Goal: Task Accomplishment & Management: Manage account settings

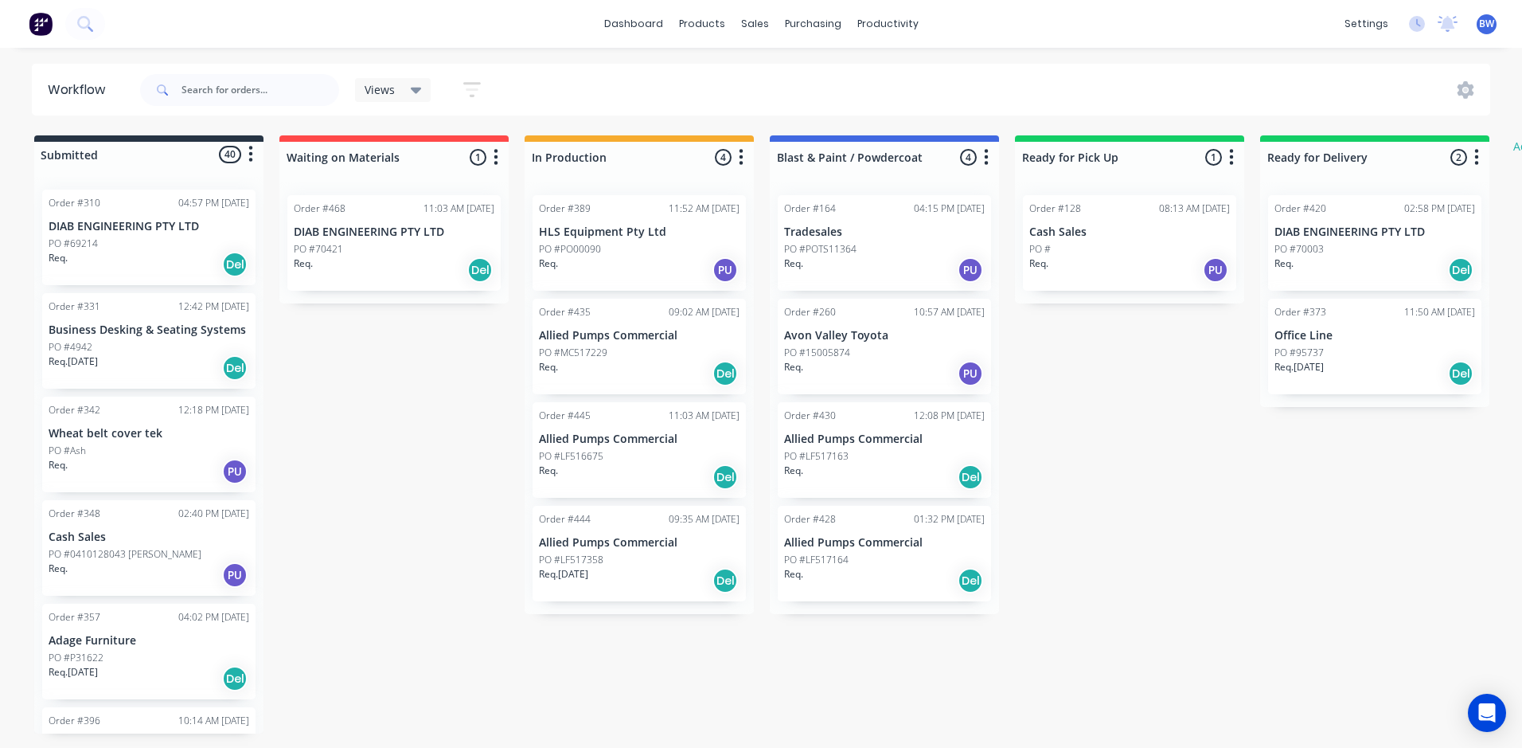
click at [627, 342] on div "Order #435 09:02 AM [DATE] Allied Pumps Commercial PO #MC517229 Req. Del" at bounding box center [639, 347] width 213 height 96
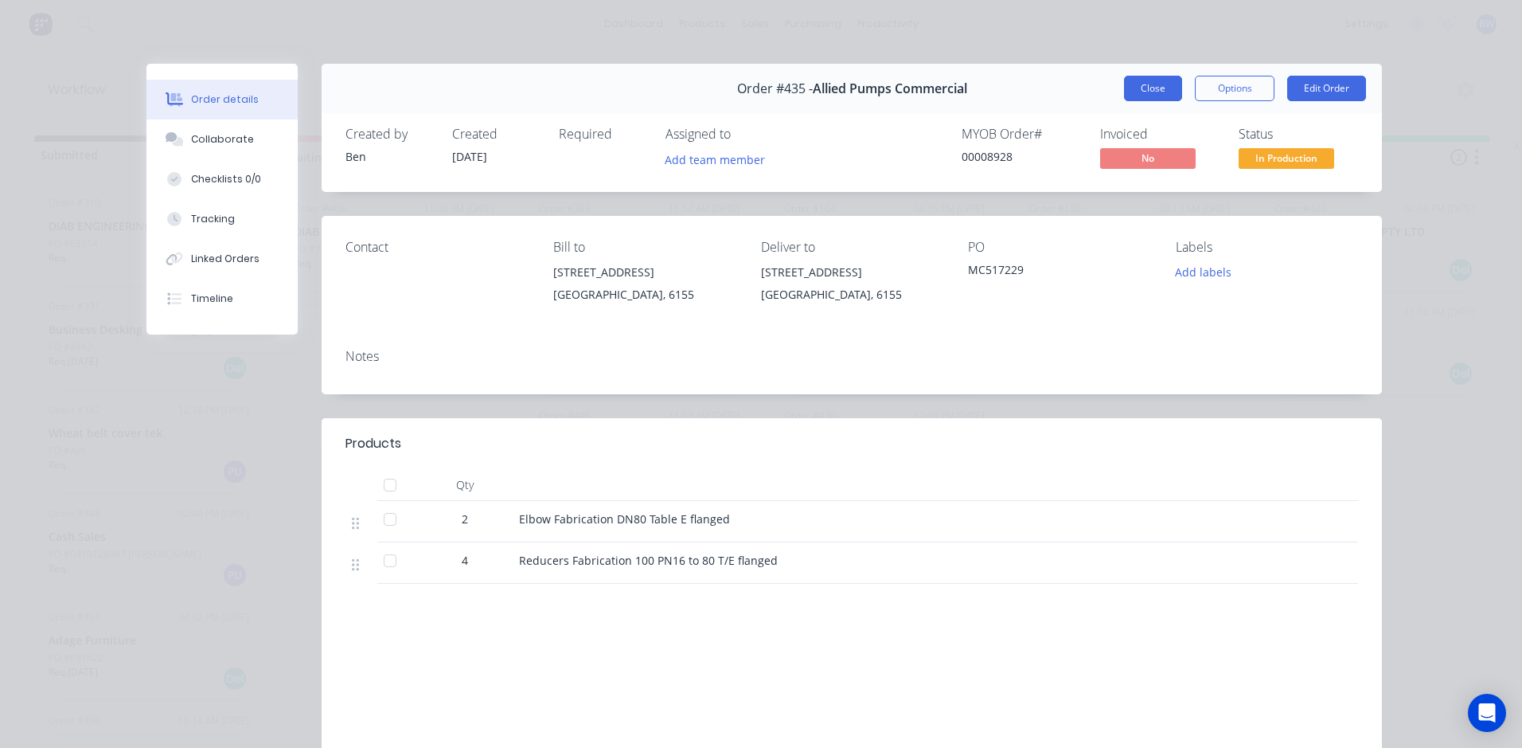
click at [1135, 83] on button "Close" at bounding box center [1153, 88] width 58 height 25
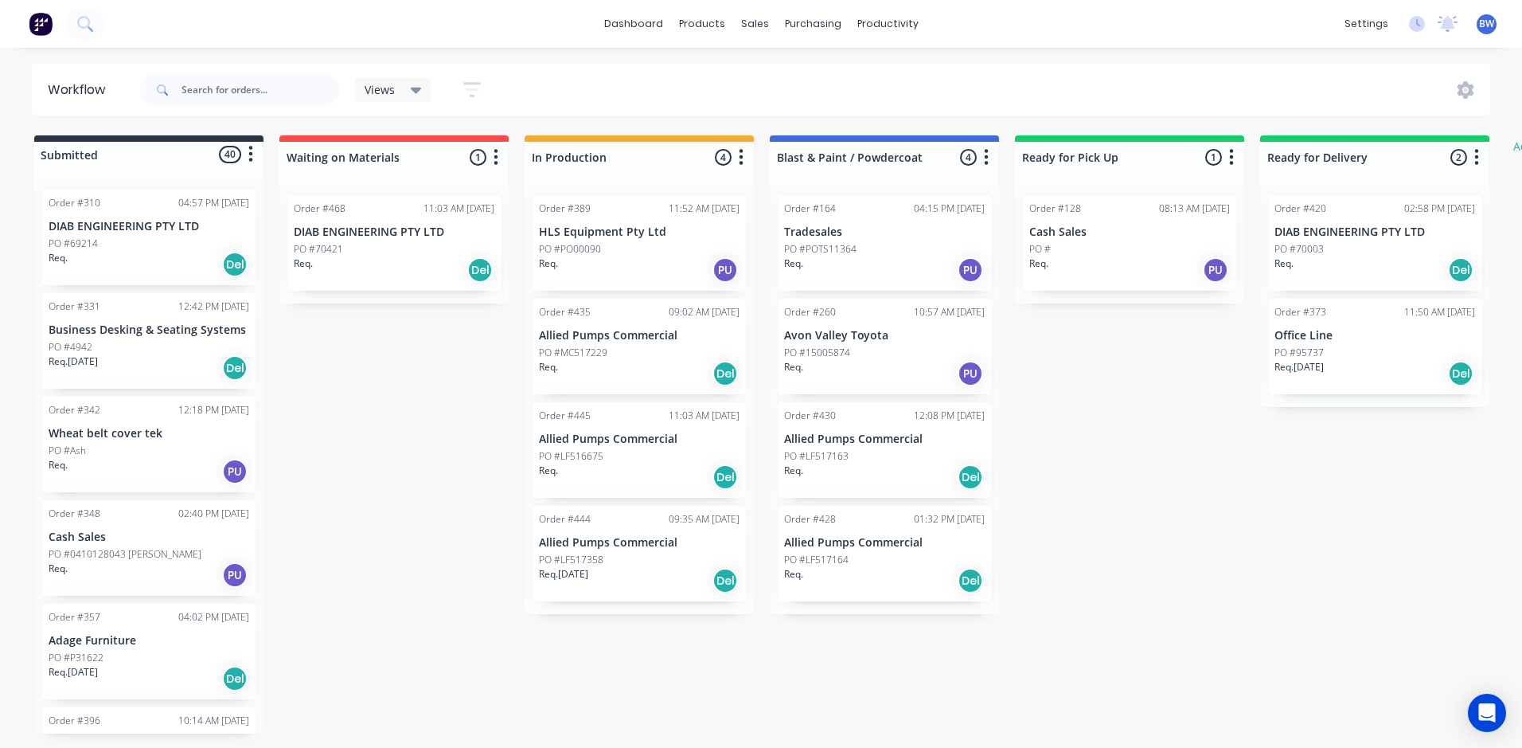
click at [636, 447] on div "Order #445 11:03 AM [DATE] Allied Pumps Commercial PO #LF516675 Req. Del" at bounding box center [639, 450] width 213 height 96
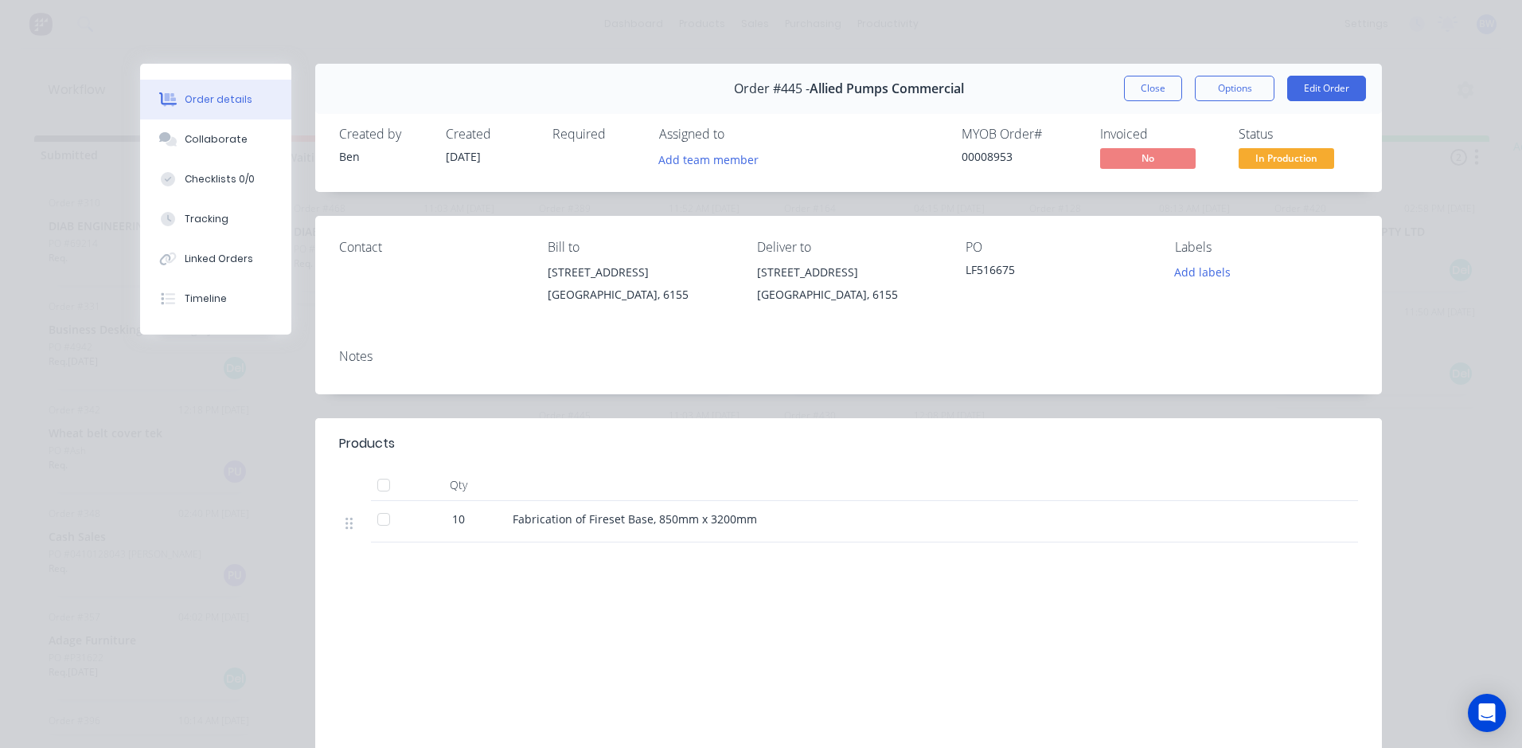
click at [1282, 162] on span "In Production" at bounding box center [1287, 158] width 96 height 20
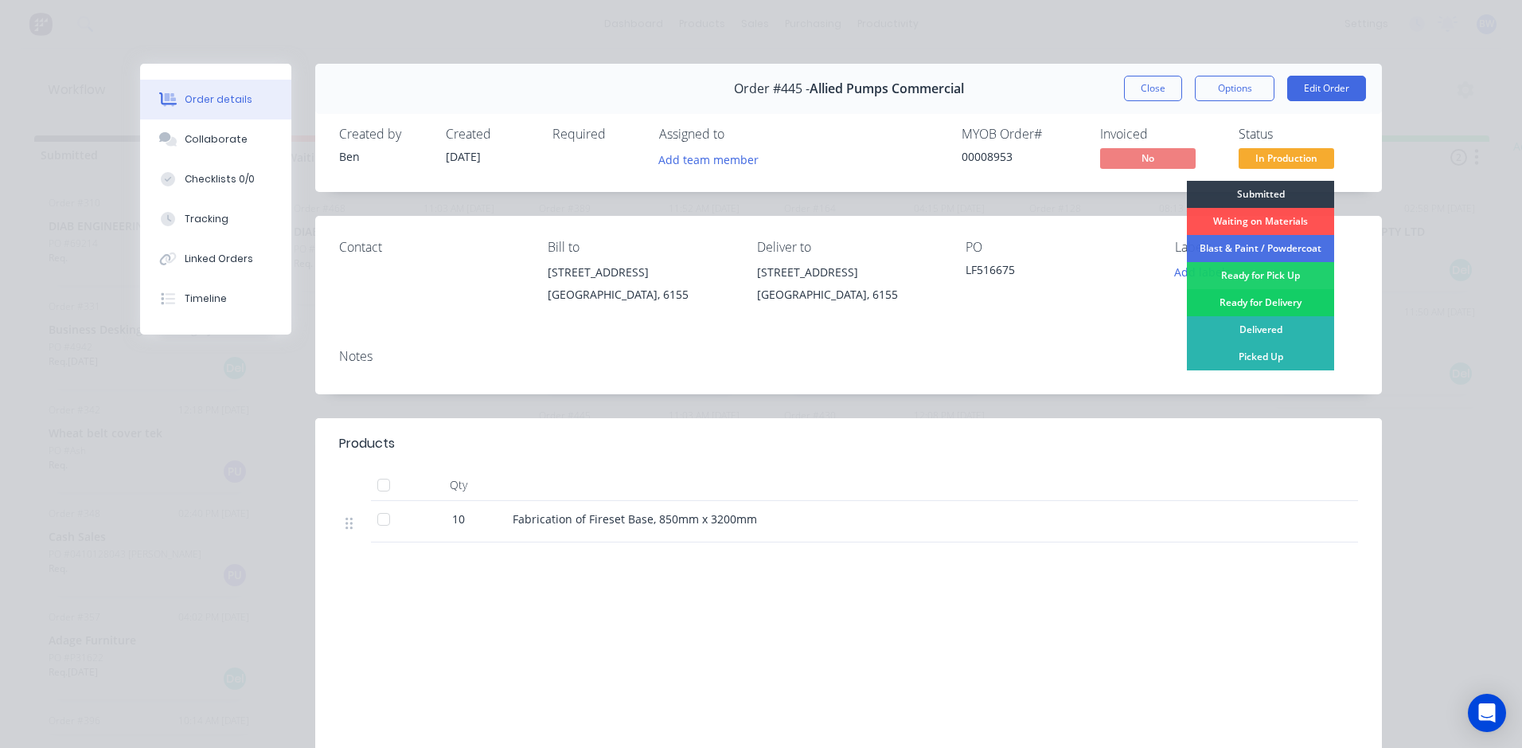
click at [1249, 304] on div "Ready for Delivery" at bounding box center [1260, 302] width 147 height 27
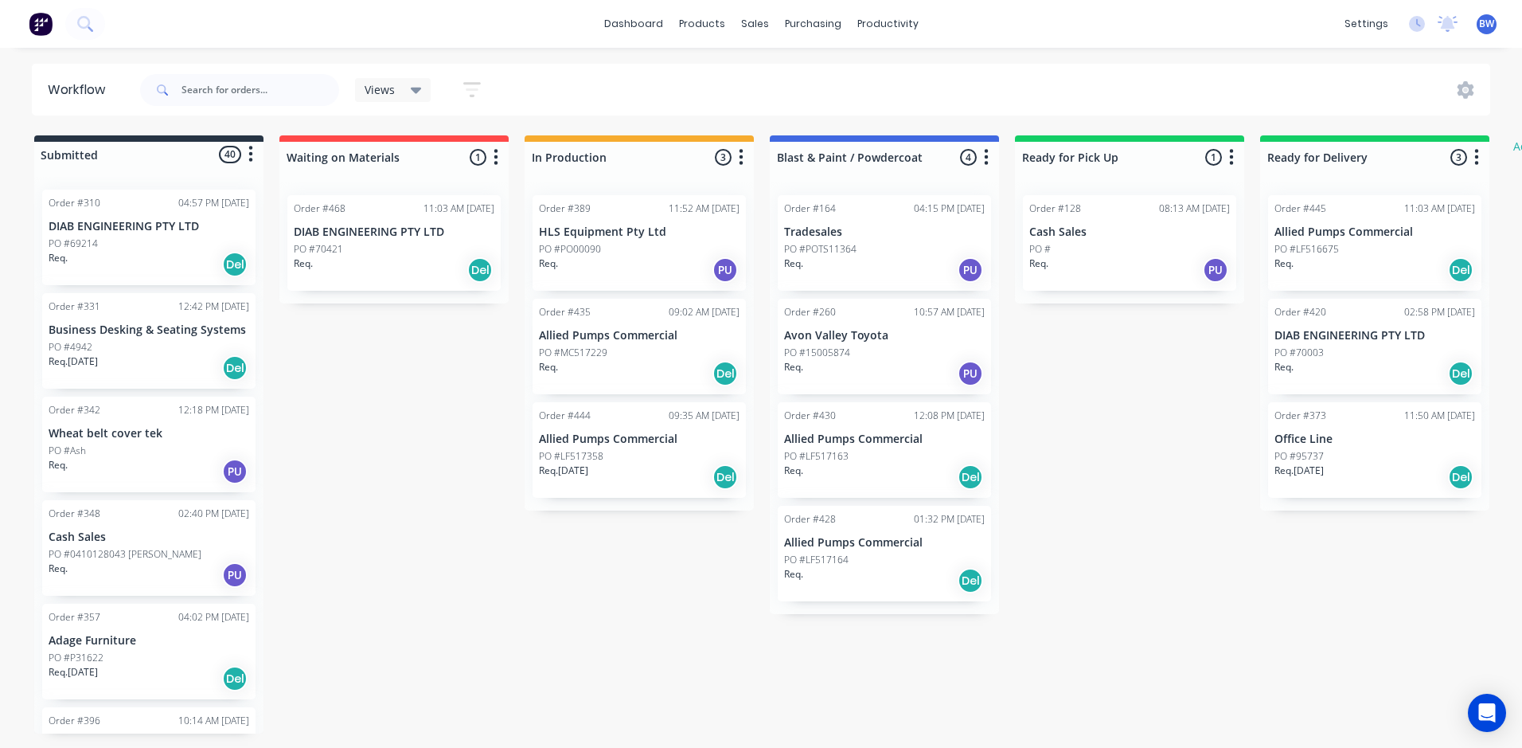
click at [630, 465] on div "Req. [DATE] Del" at bounding box center [639, 476] width 201 height 27
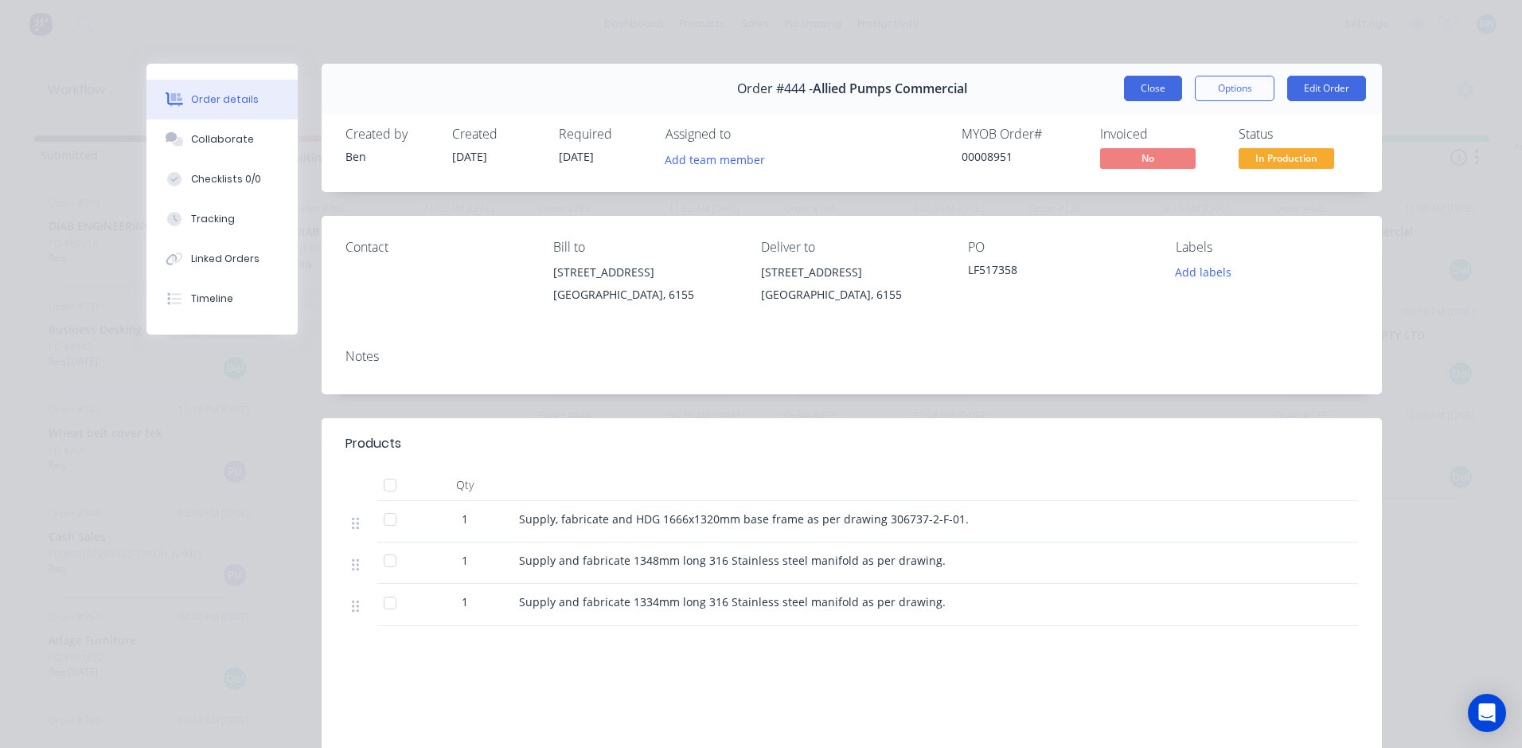
click at [1142, 87] on button "Close" at bounding box center [1153, 88] width 58 height 25
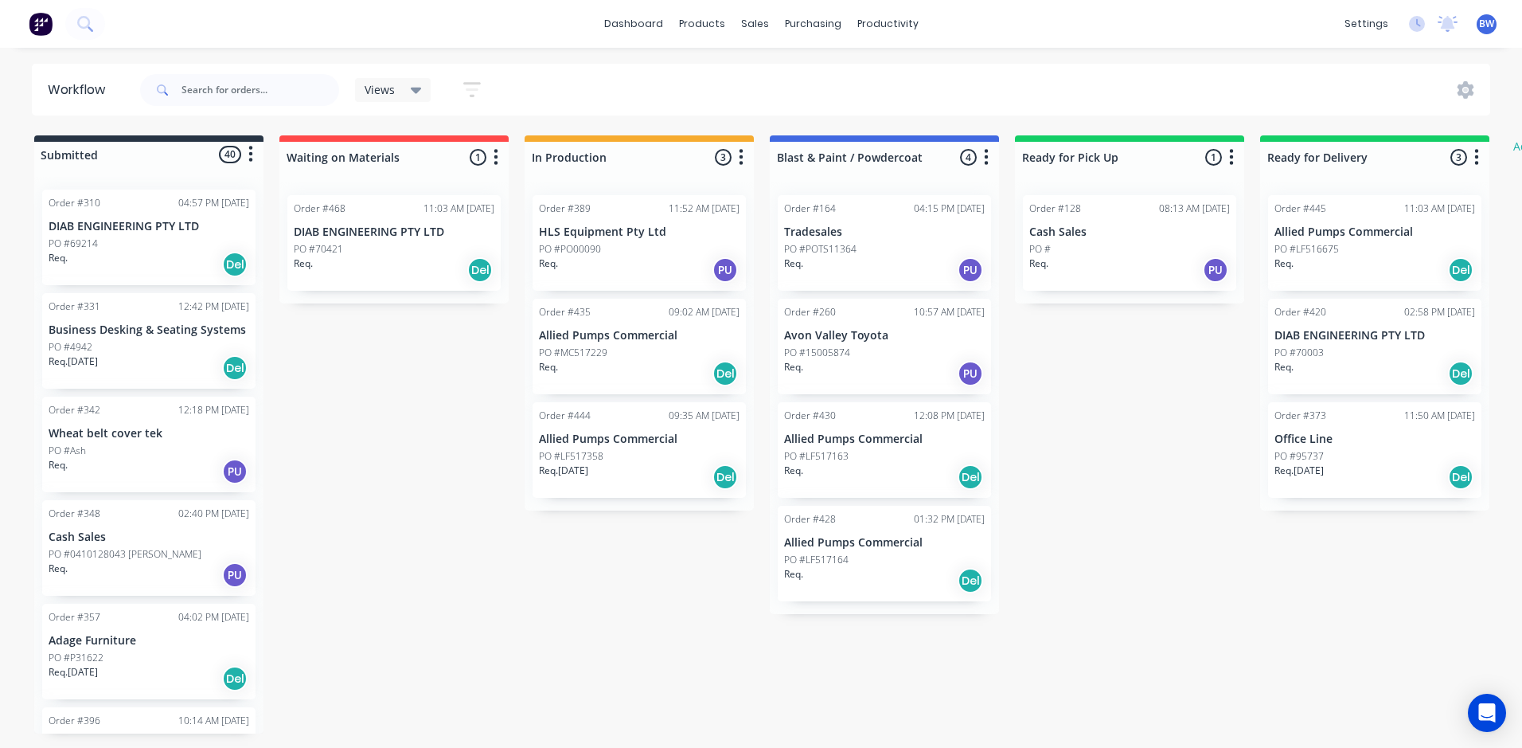
click at [403, 260] on div "Req. Del" at bounding box center [394, 269] width 201 height 27
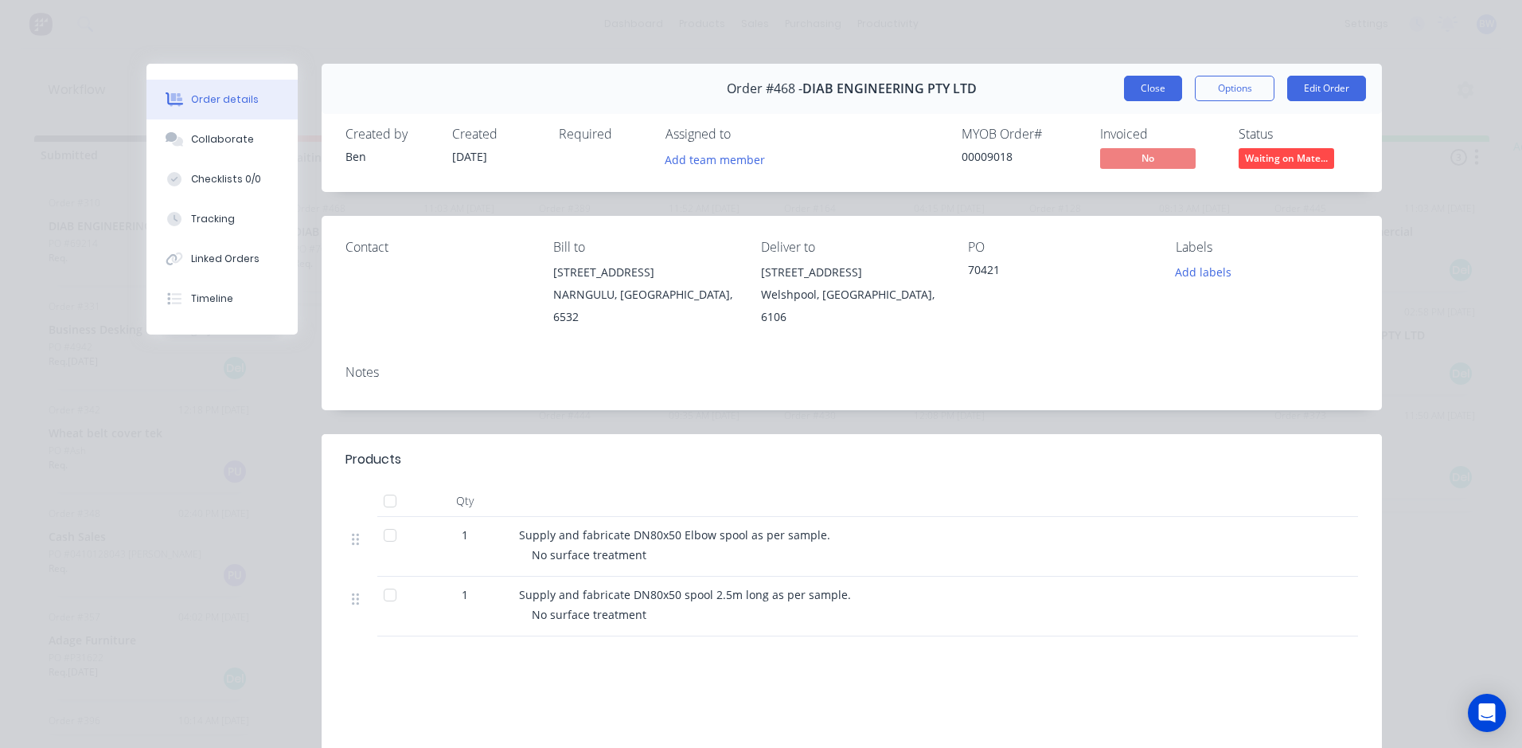
click at [1138, 80] on button "Close" at bounding box center [1153, 88] width 58 height 25
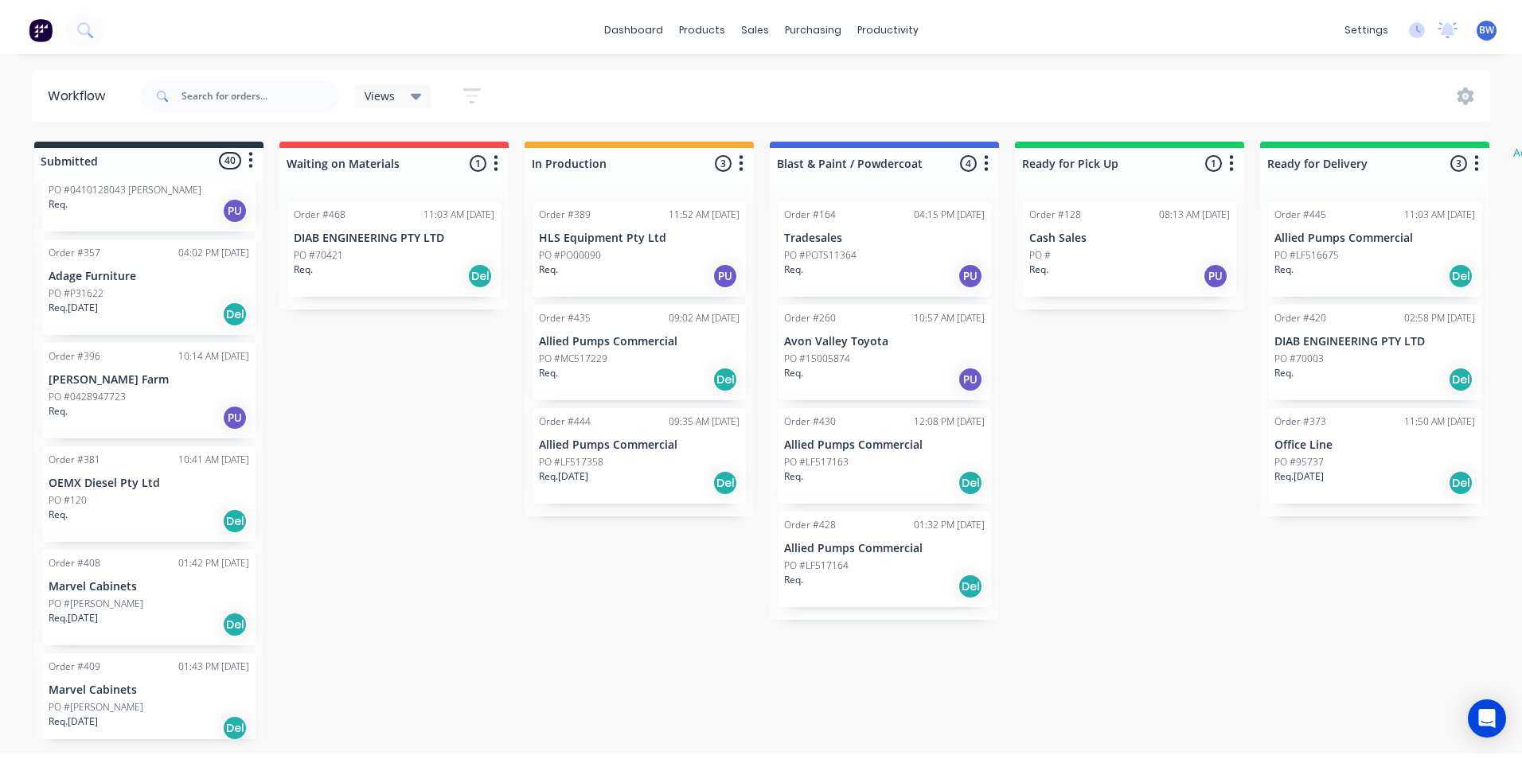
scroll to position [398, 0]
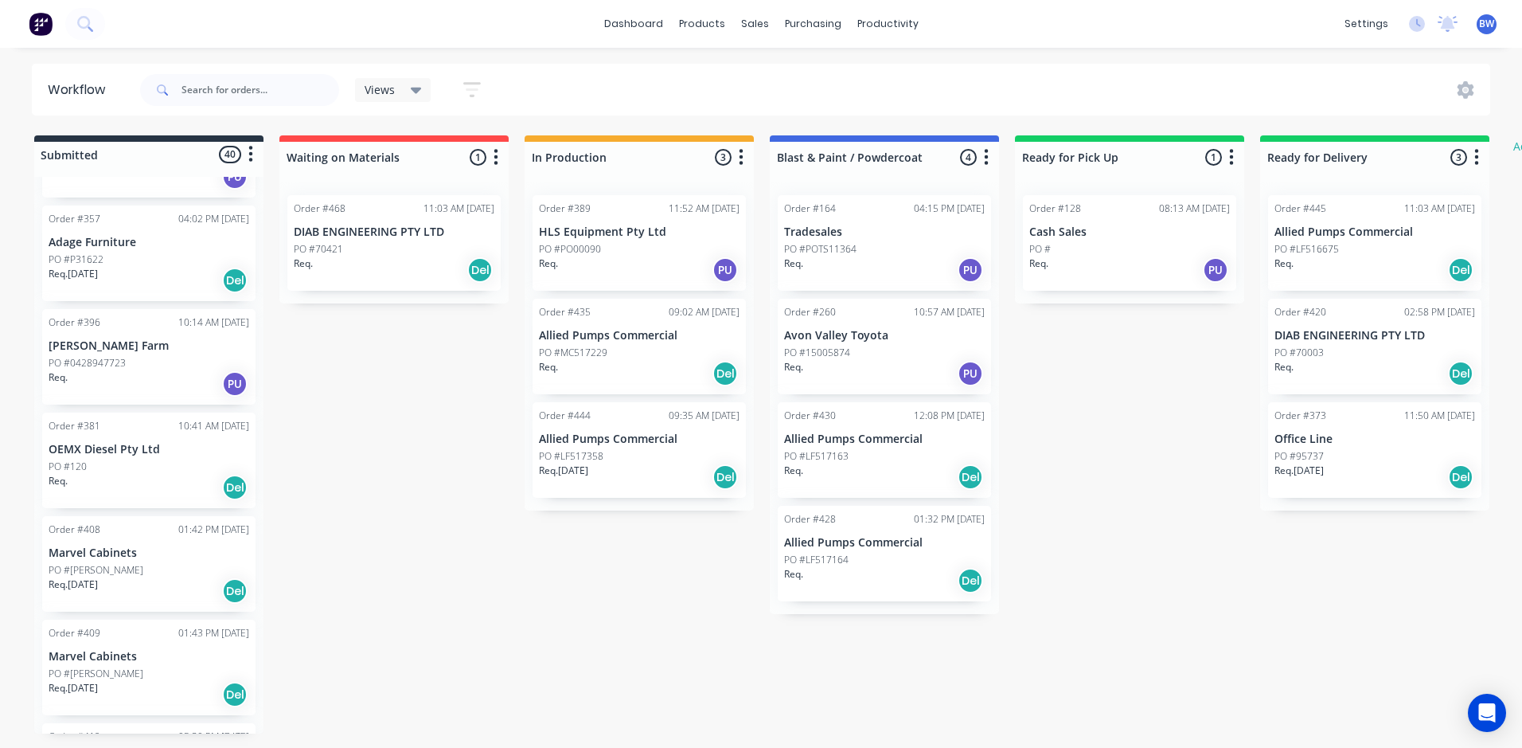
click at [141, 460] on div "PO #120" at bounding box center [149, 466] width 201 height 14
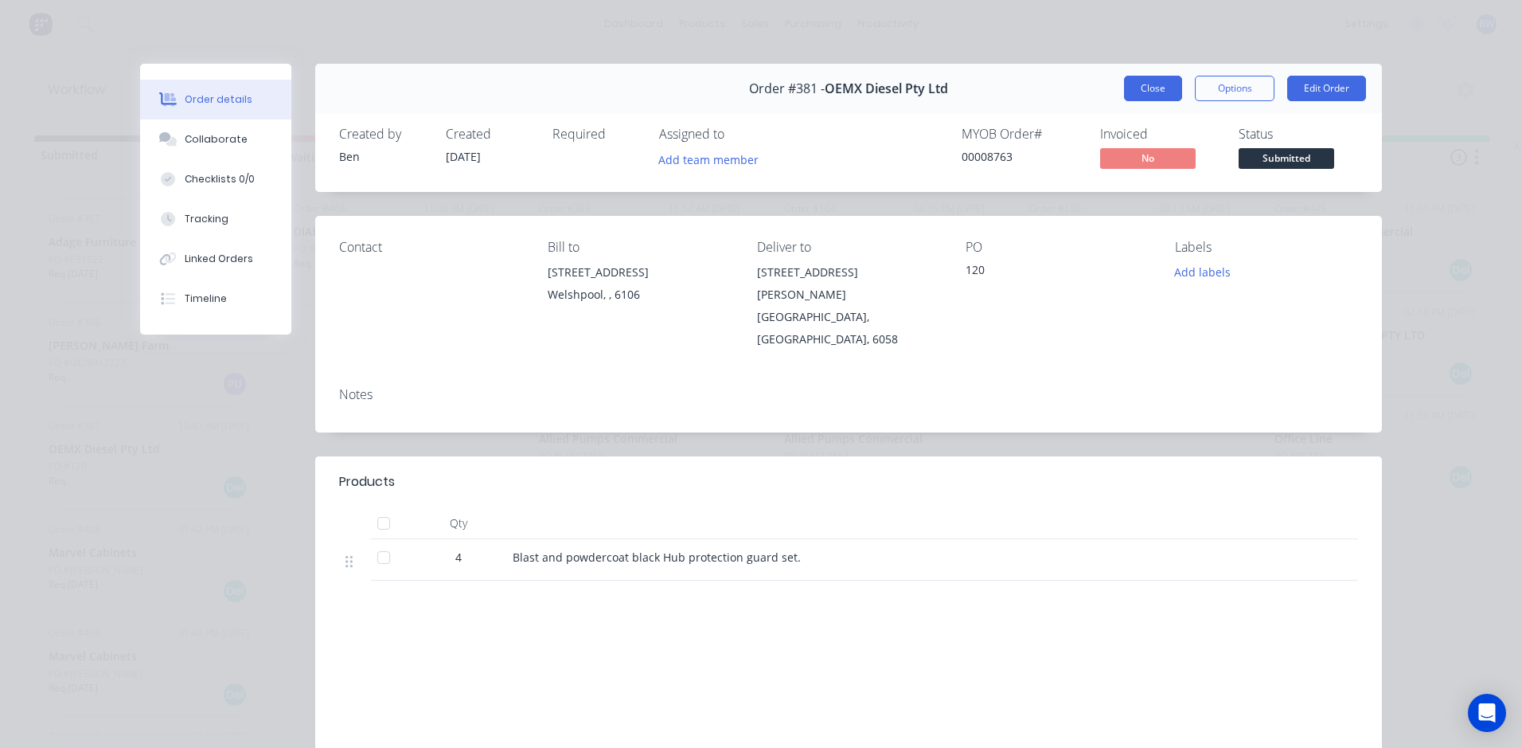
click at [1124, 84] on button "Close" at bounding box center [1153, 88] width 58 height 25
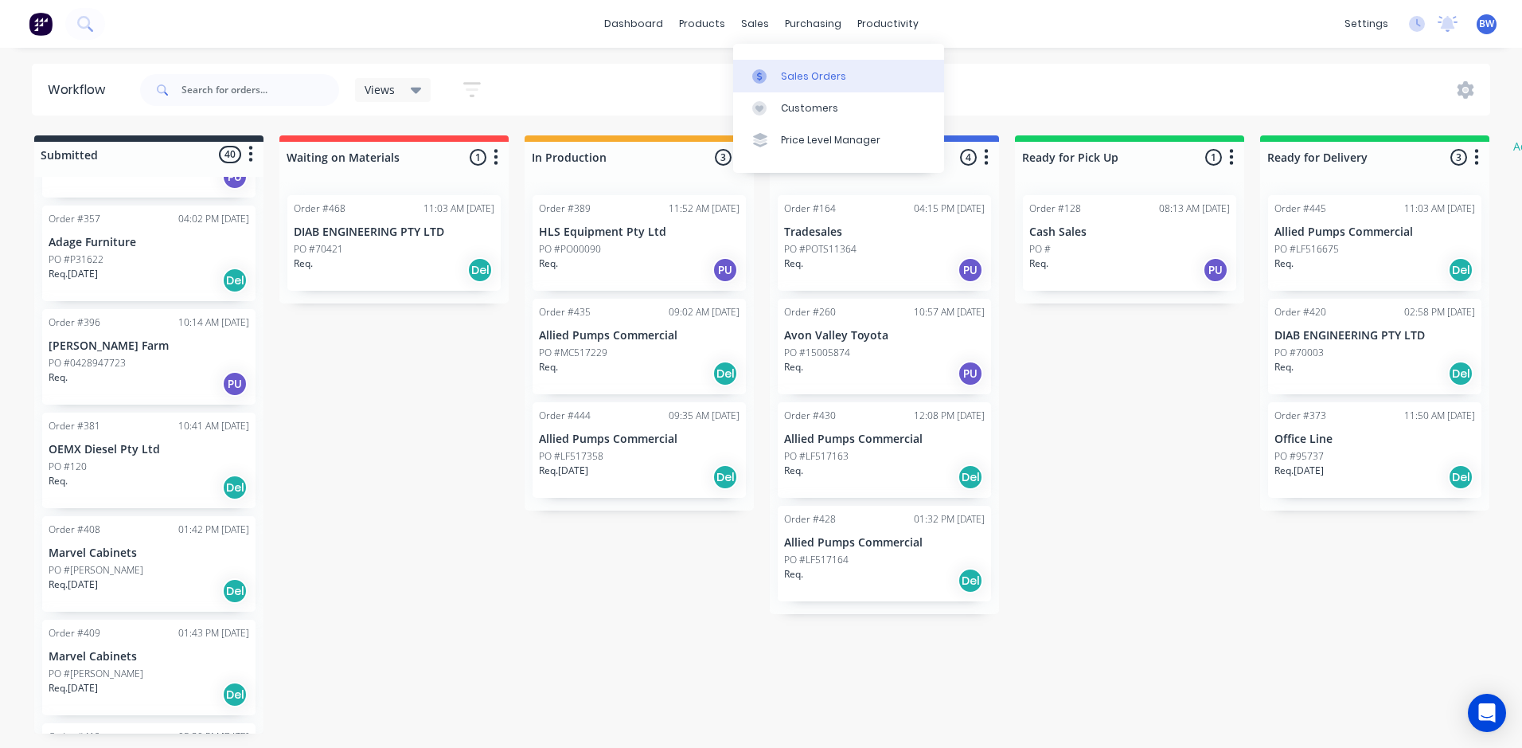
click at [766, 68] on link "Sales Orders" at bounding box center [838, 76] width 211 height 32
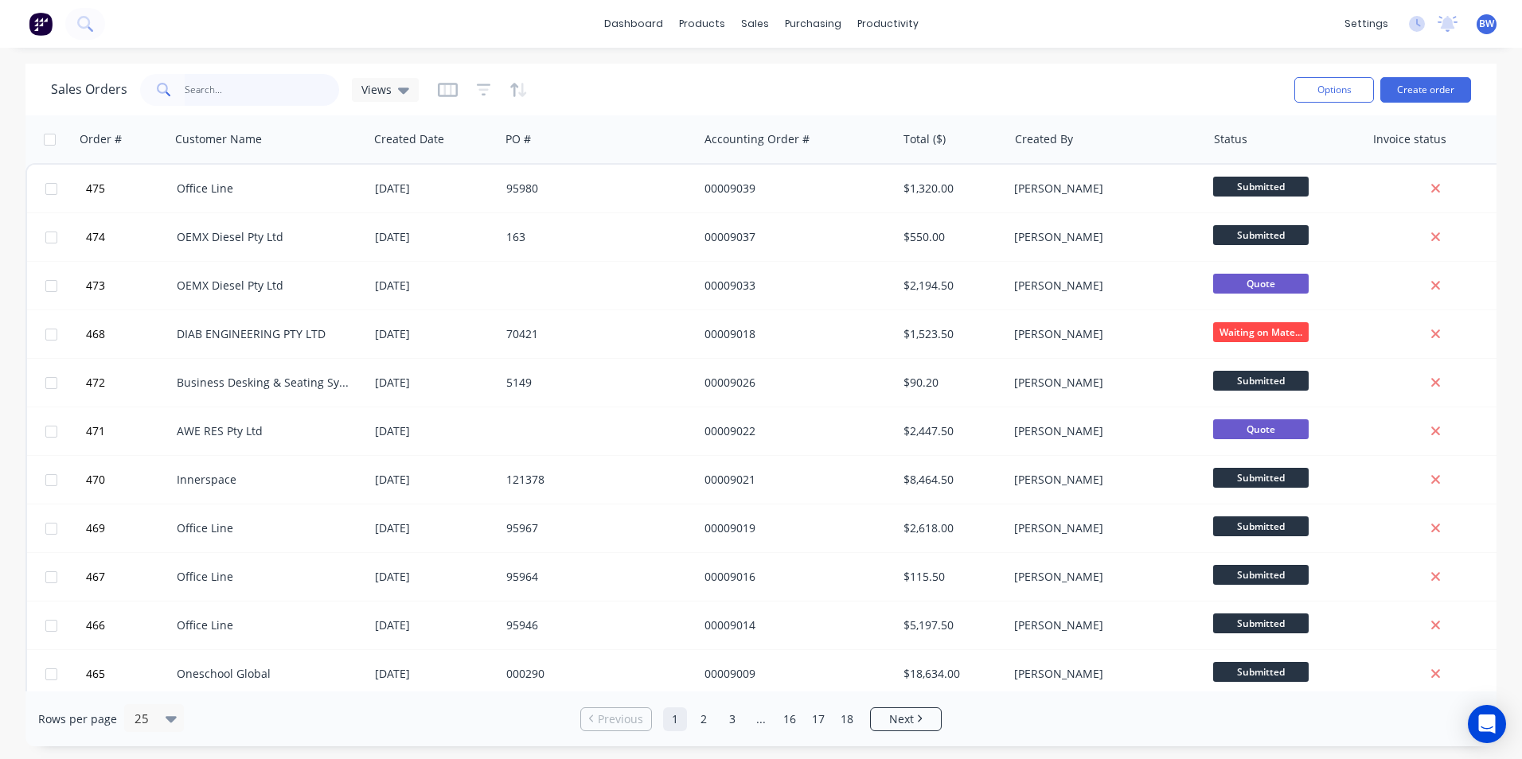
click at [279, 92] on input "text" at bounding box center [262, 90] width 155 height 32
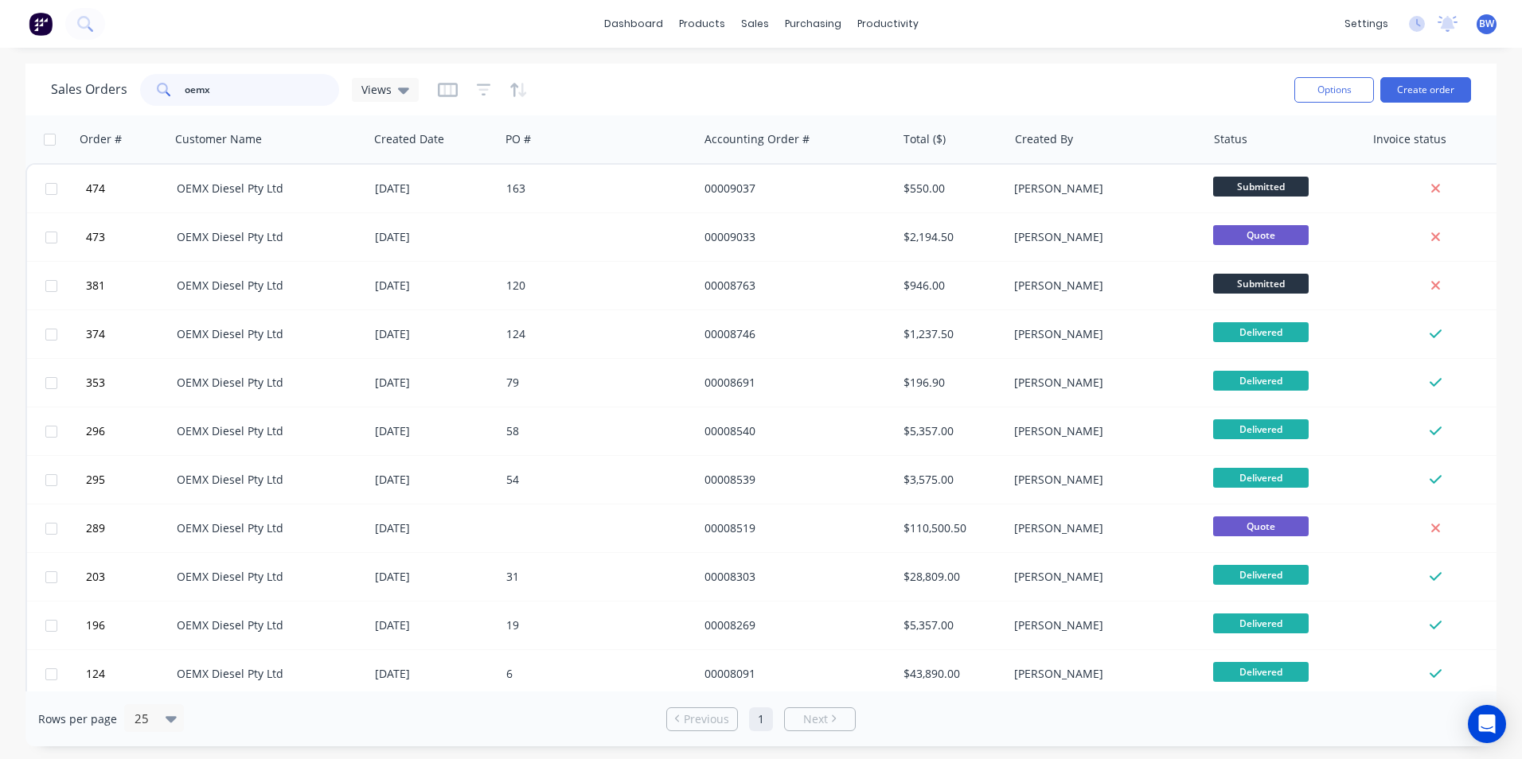
type input "oemx"
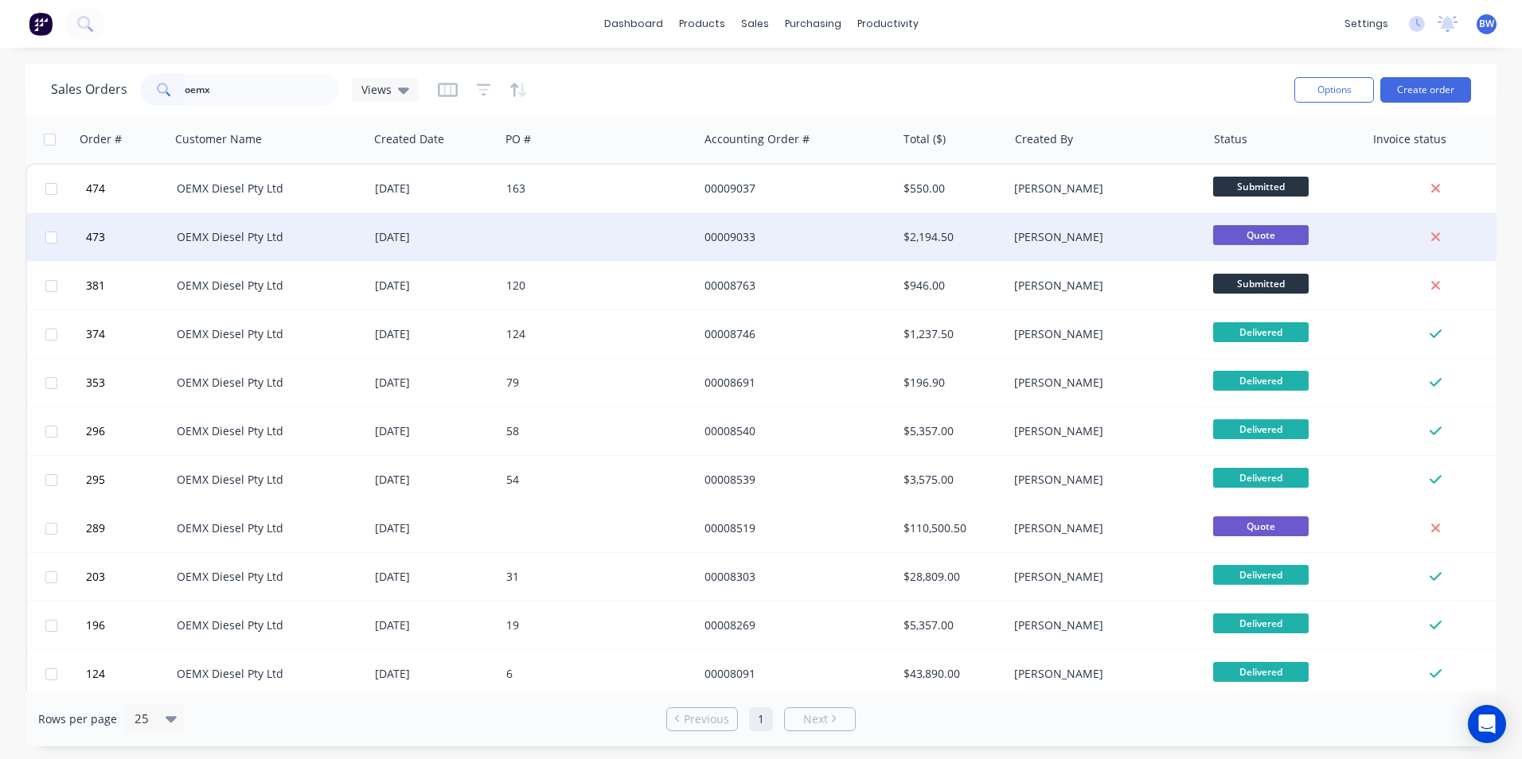
click at [492, 228] on div "[DATE]" at bounding box center [434, 237] width 131 height 48
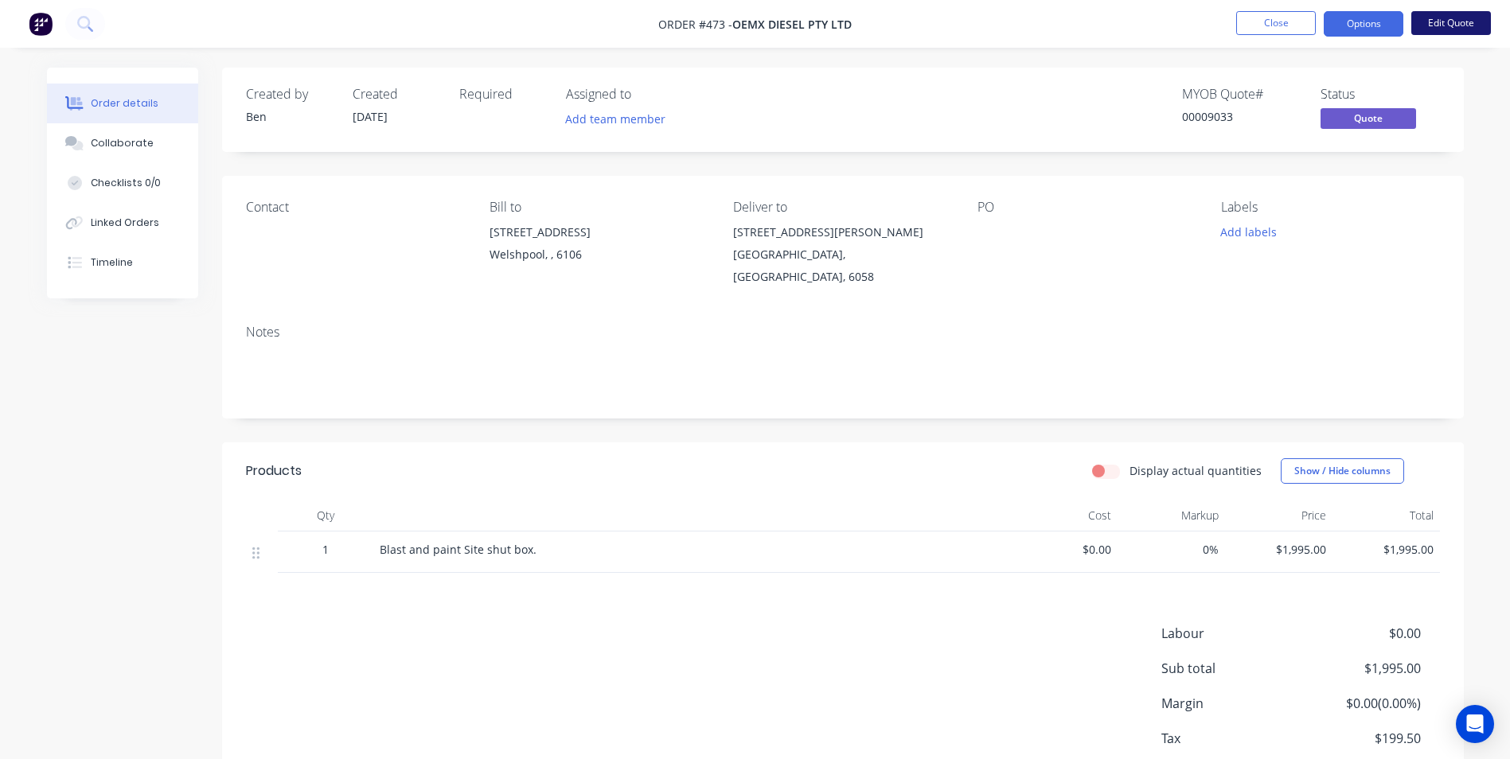
click at [1454, 20] on button "Edit Quote" at bounding box center [1451, 23] width 80 height 24
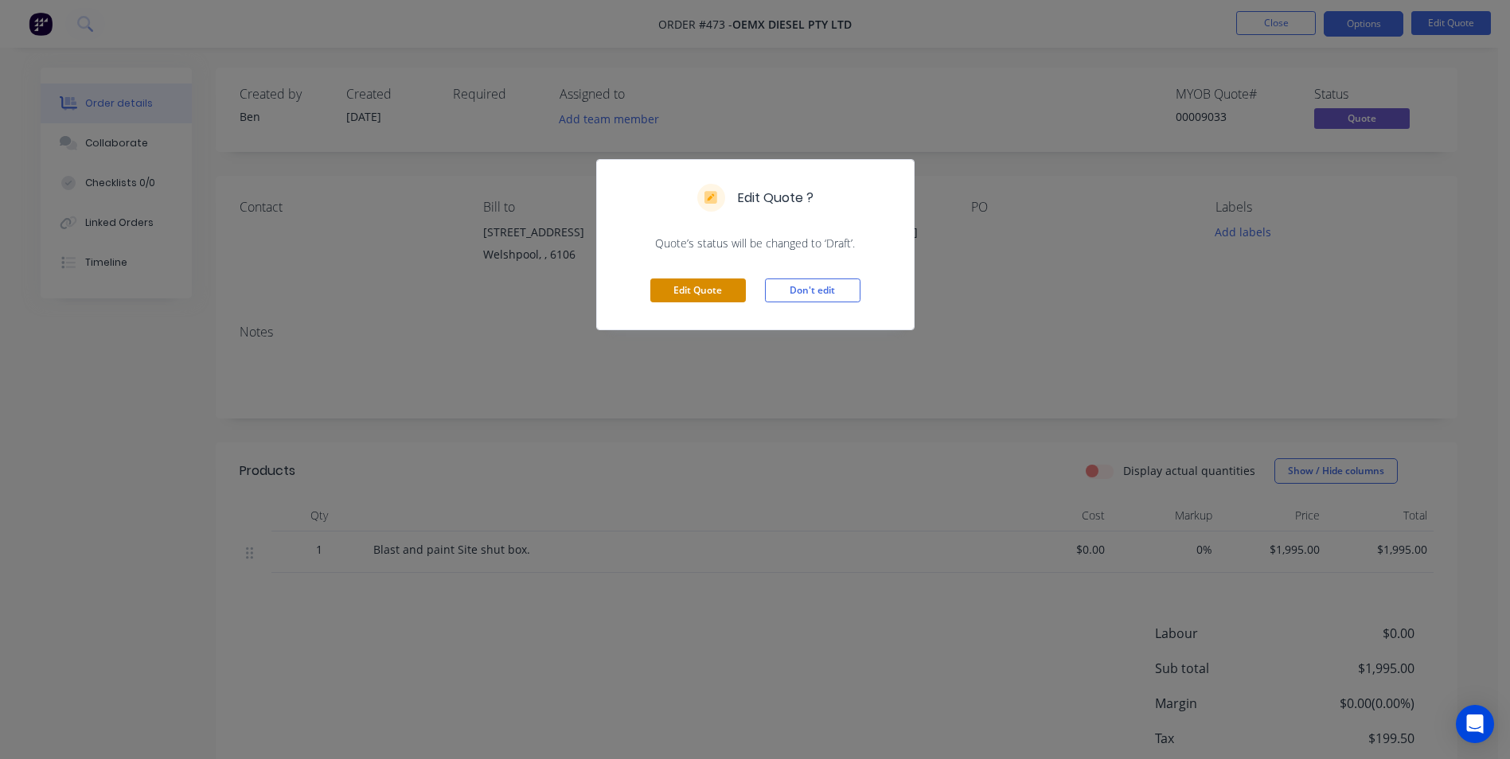
click at [739, 284] on button "Edit Quote" at bounding box center [698, 291] width 96 height 24
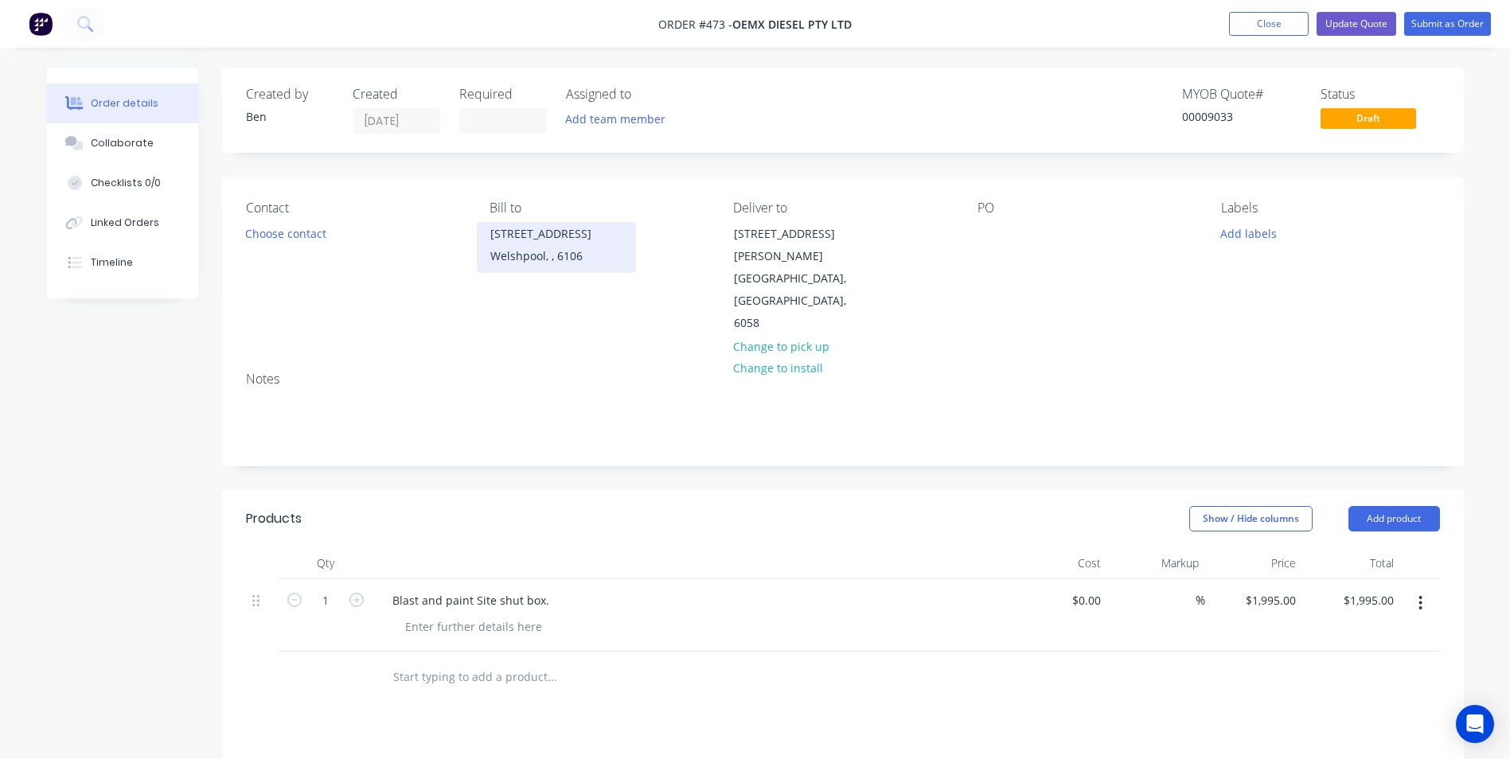
click at [545, 266] on div "Welshpool, , 6106" at bounding box center [556, 256] width 132 height 22
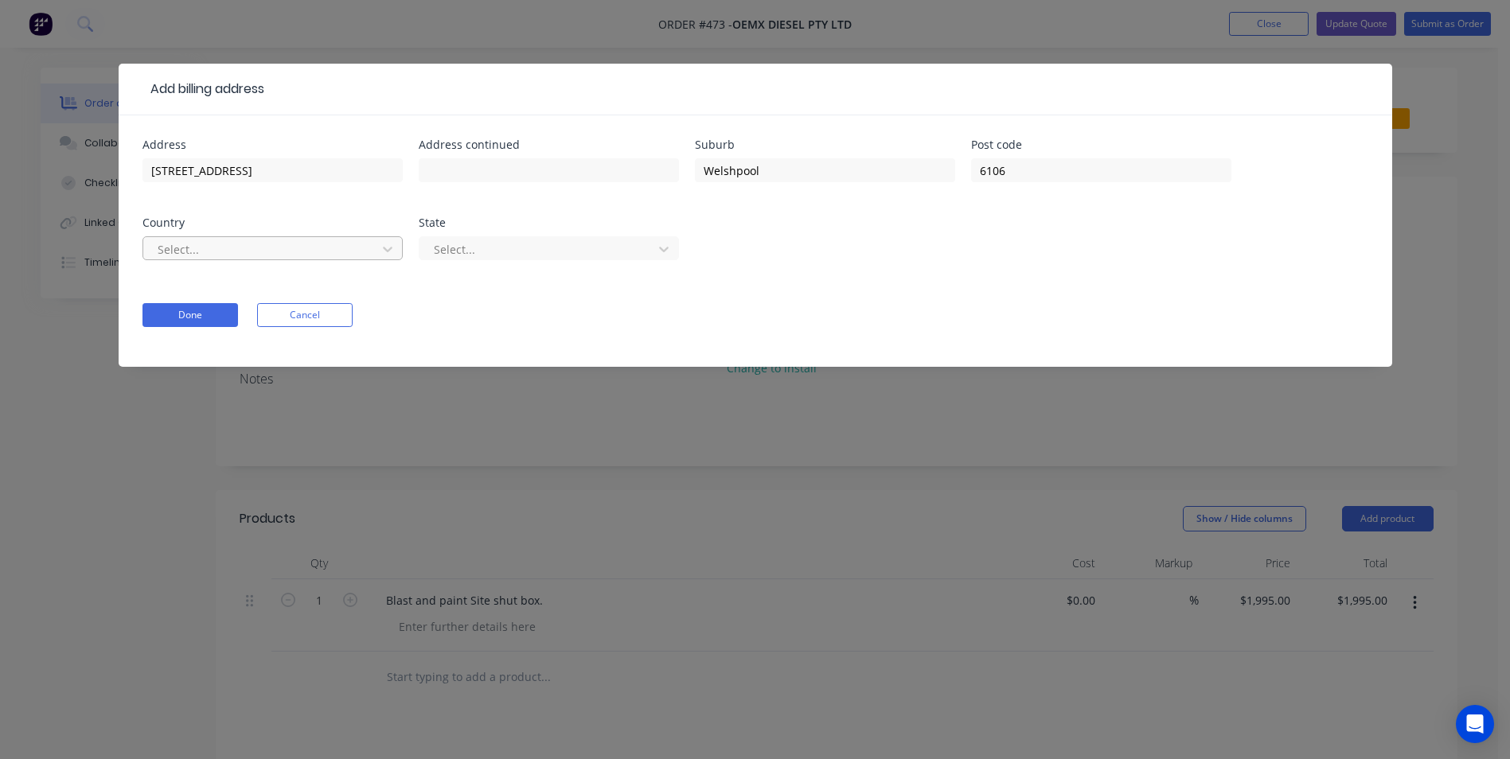
click at [345, 254] on div at bounding box center [262, 250] width 213 height 20
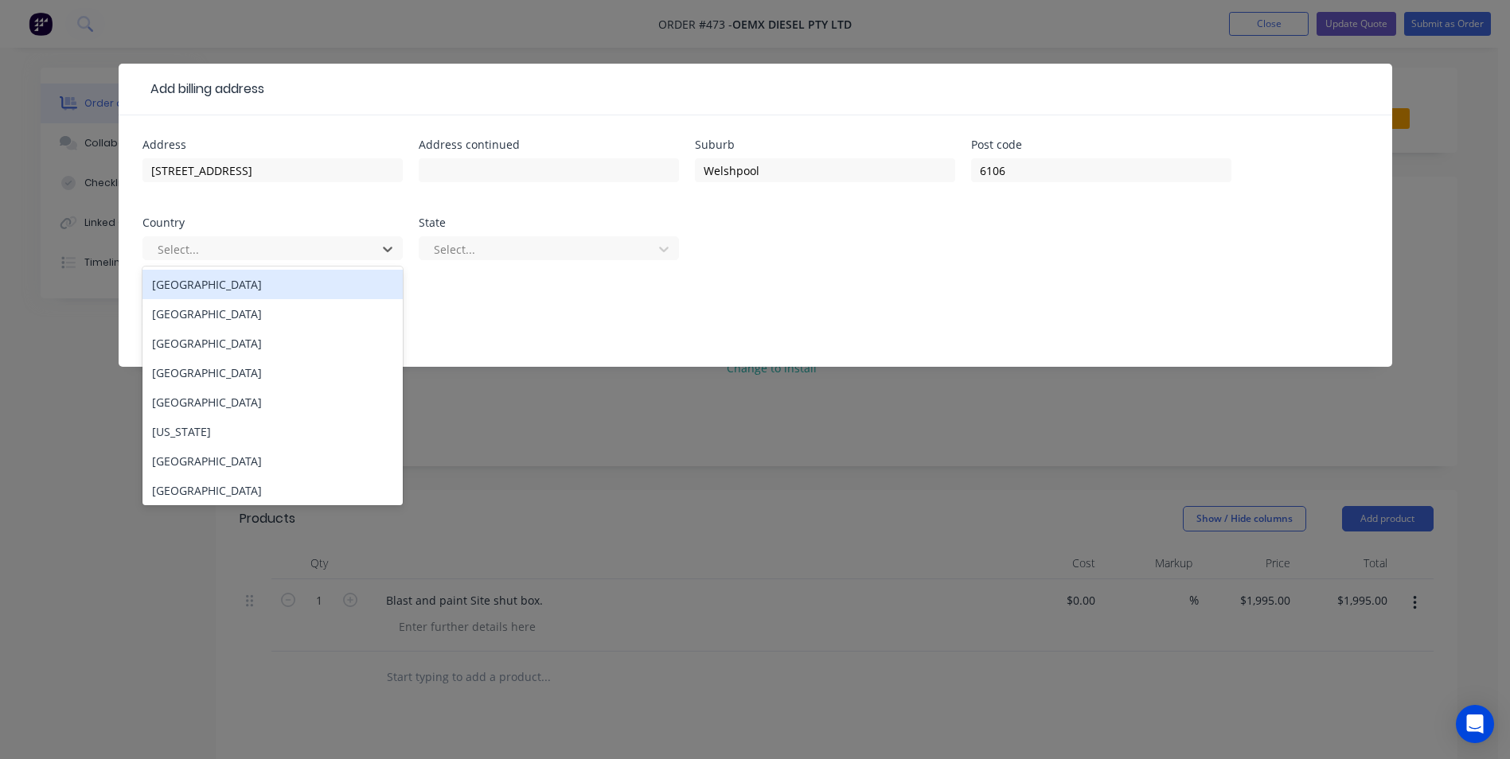
click at [334, 279] on div "[GEOGRAPHIC_DATA]" at bounding box center [272, 284] width 260 height 29
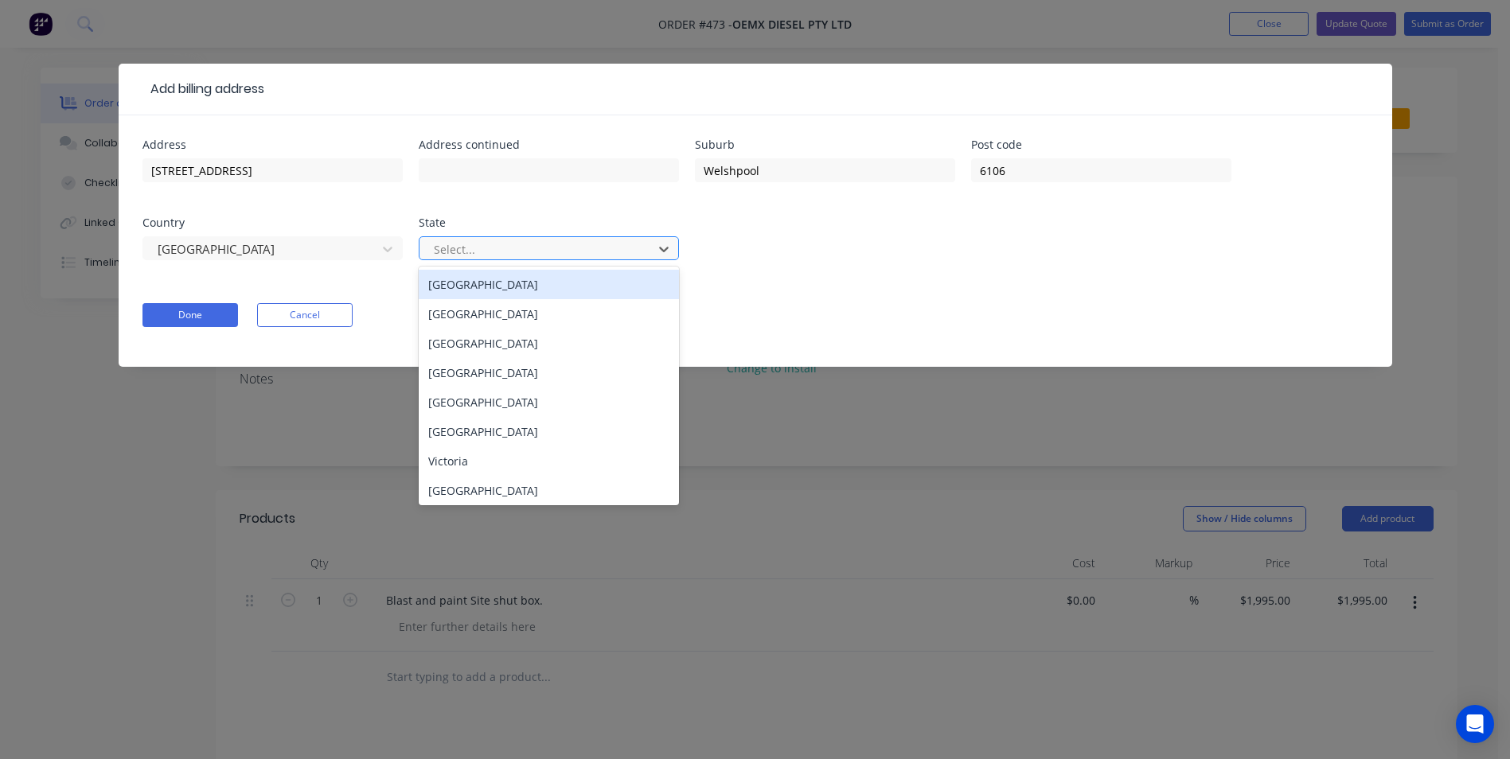
click at [577, 240] on div at bounding box center [538, 250] width 213 height 20
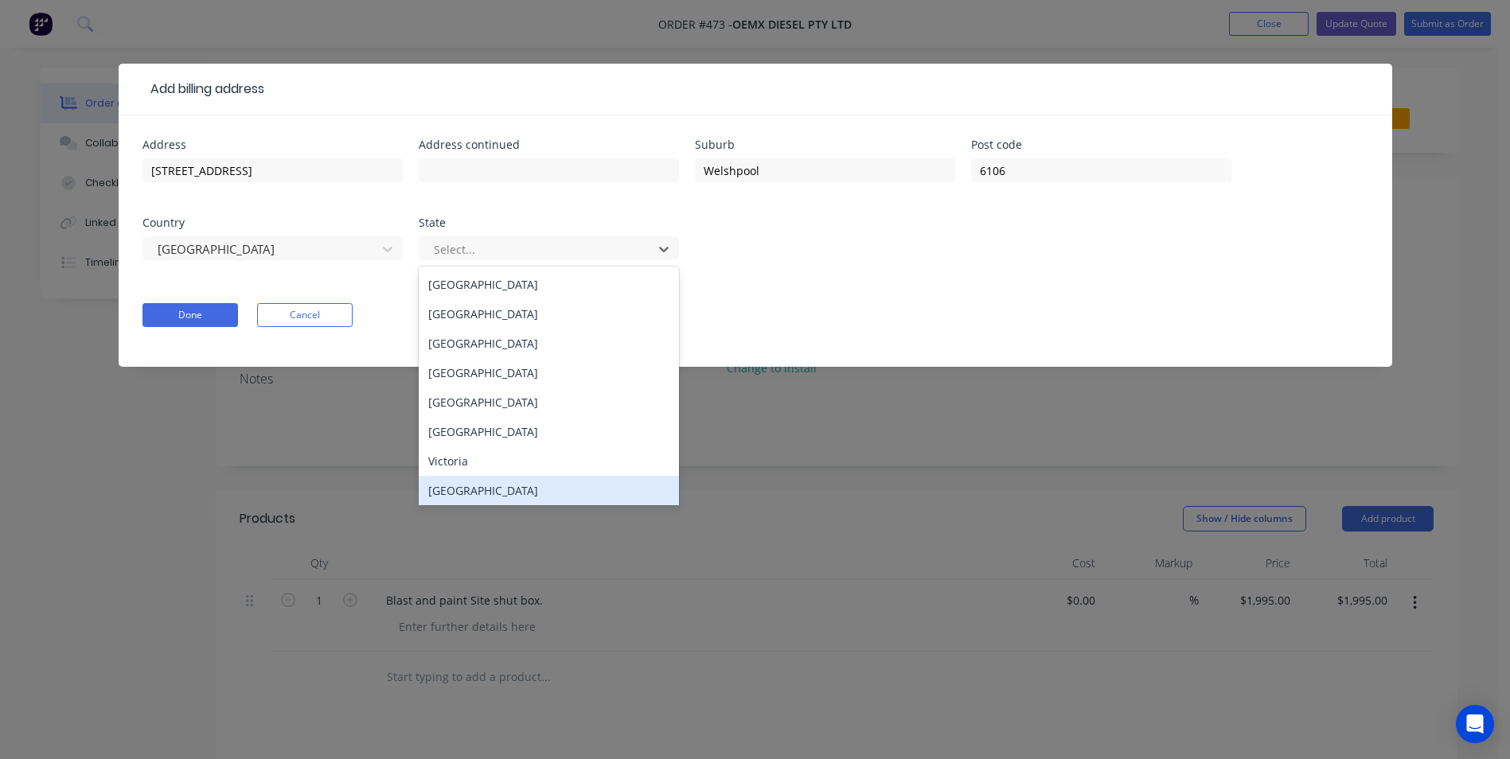
click at [523, 486] on div "[GEOGRAPHIC_DATA]" at bounding box center [549, 490] width 260 height 29
type input "[STREET_ADDRESS]"
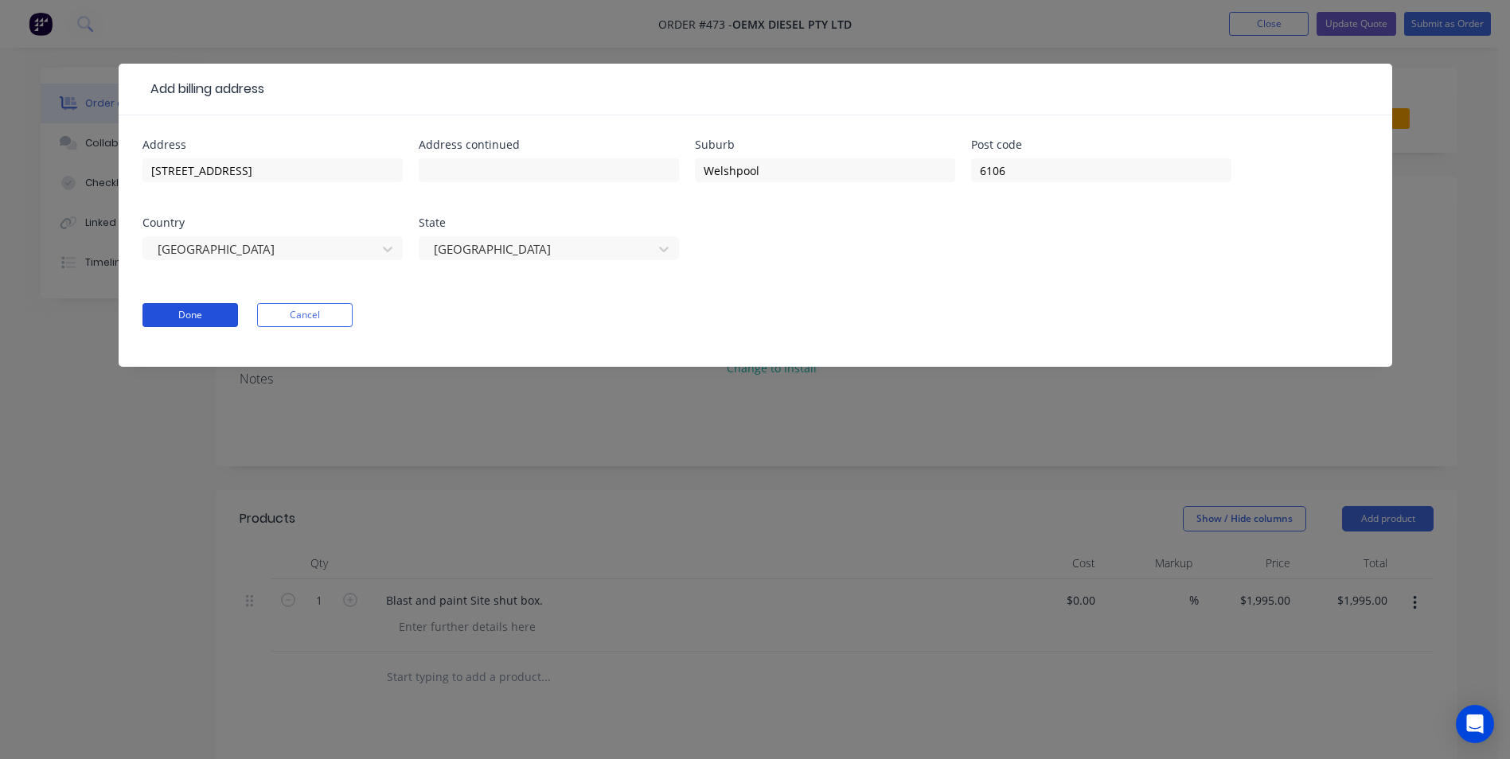
click at [227, 311] on button "Done" at bounding box center [190, 315] width 96 height 24
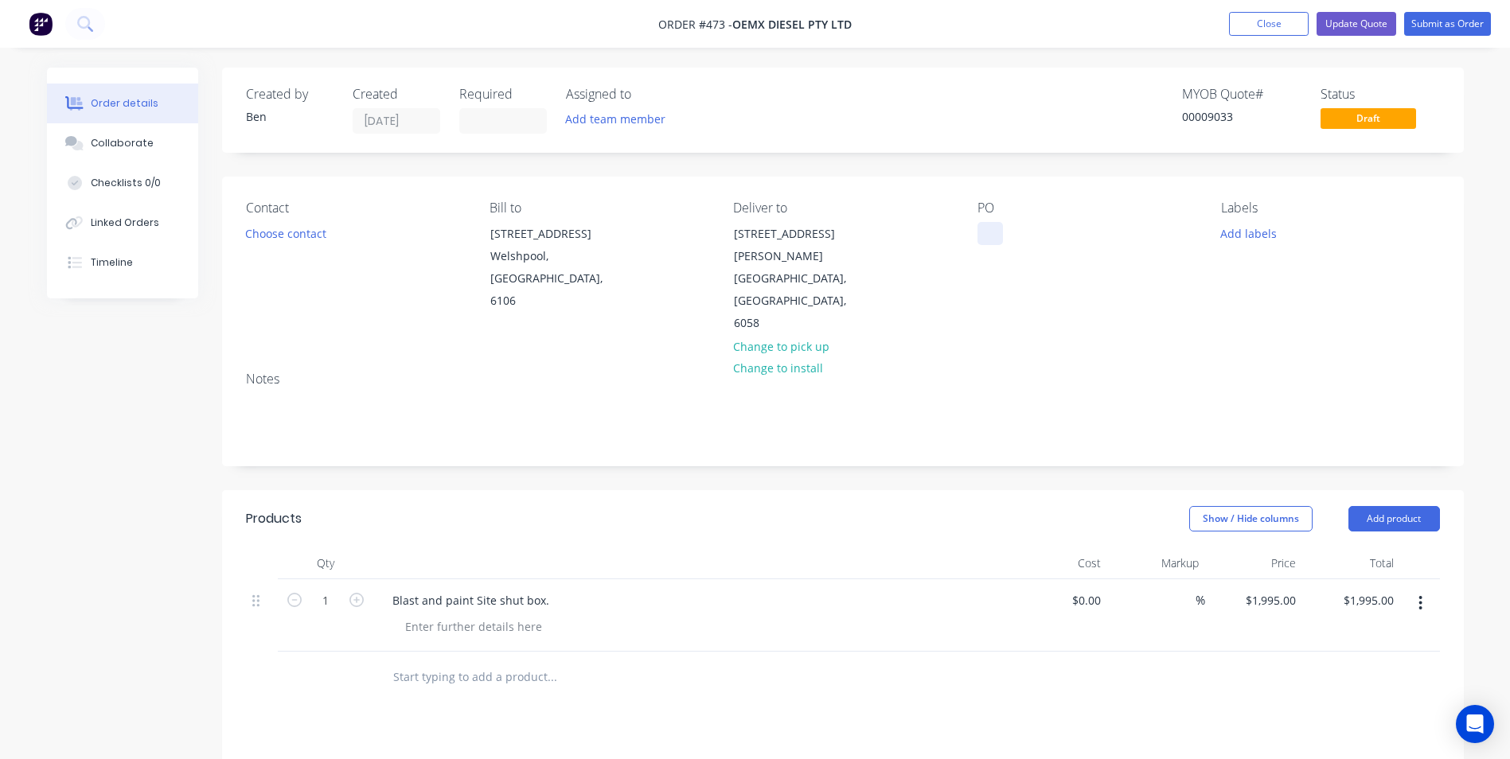
click at [980, 229] on div at bounding box center [990, 233] width 25 height 23
click at [1459, 24] on button "Submit as Order" at bounding box center [1447, 24] width 87 height 24
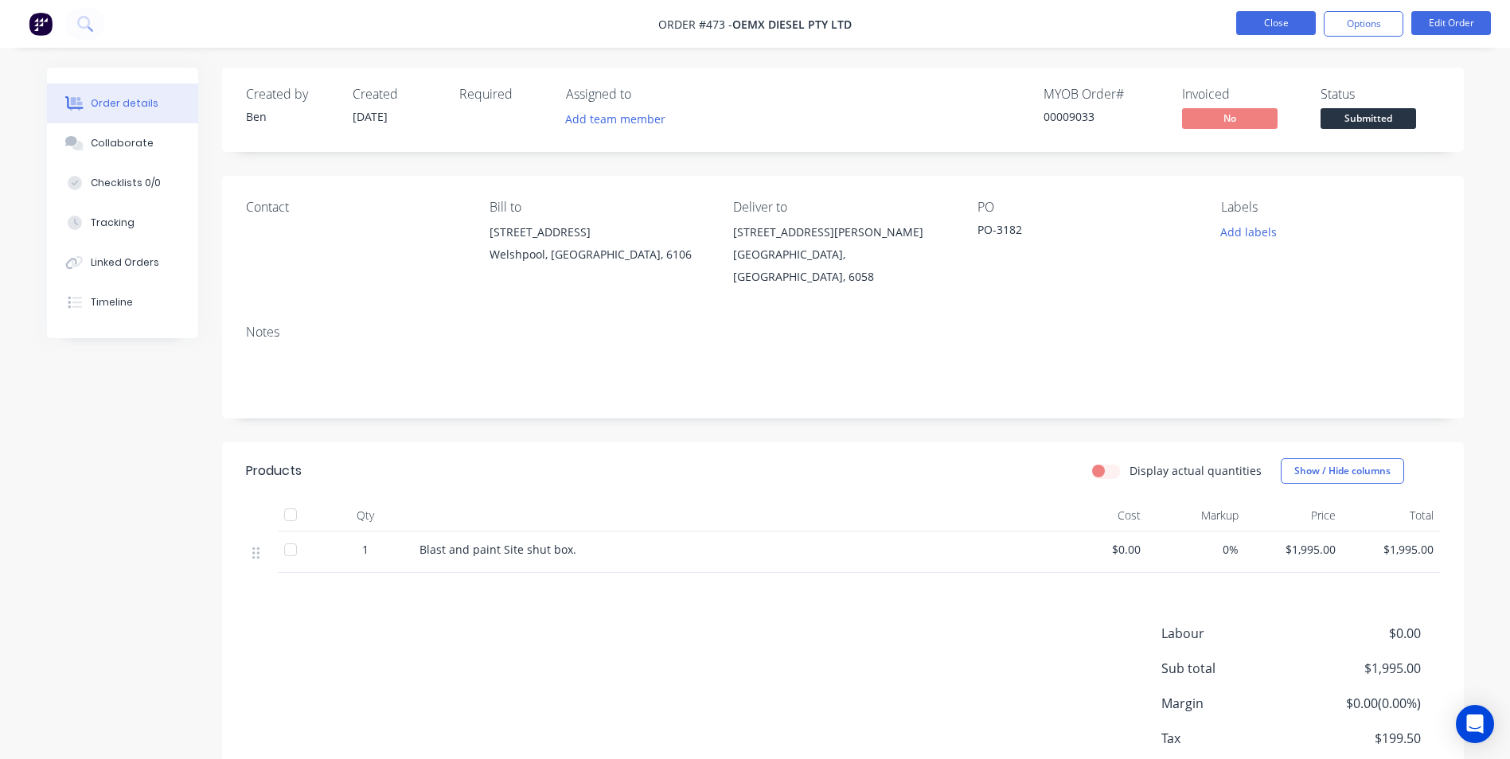
click at [1266, 24] on button "Close" at bounding box center [1276, 23] width 80 height 24
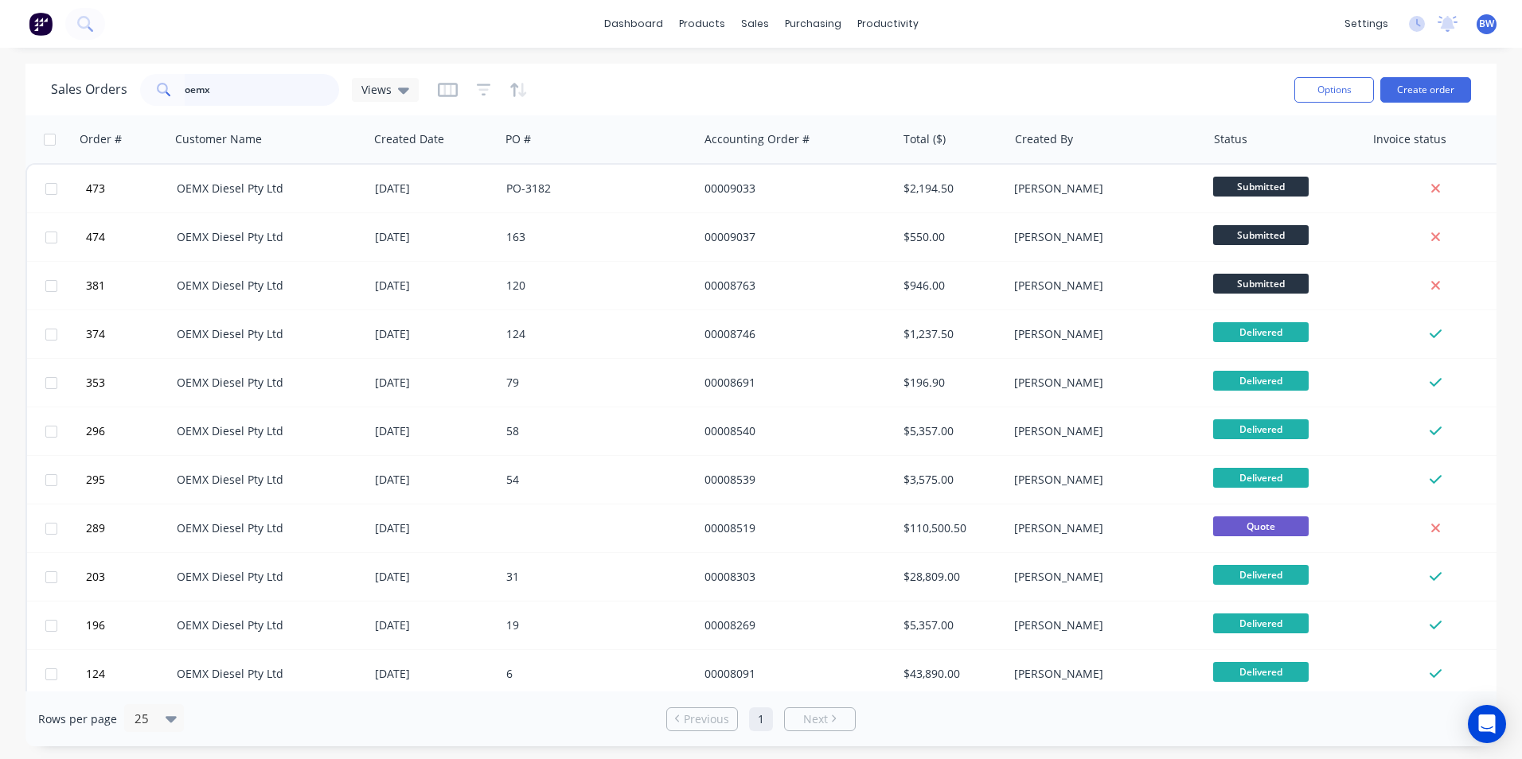
click at [227, 90] on input "oemx" at bounding box center [262, 90] width 155 height 32
type input "o"
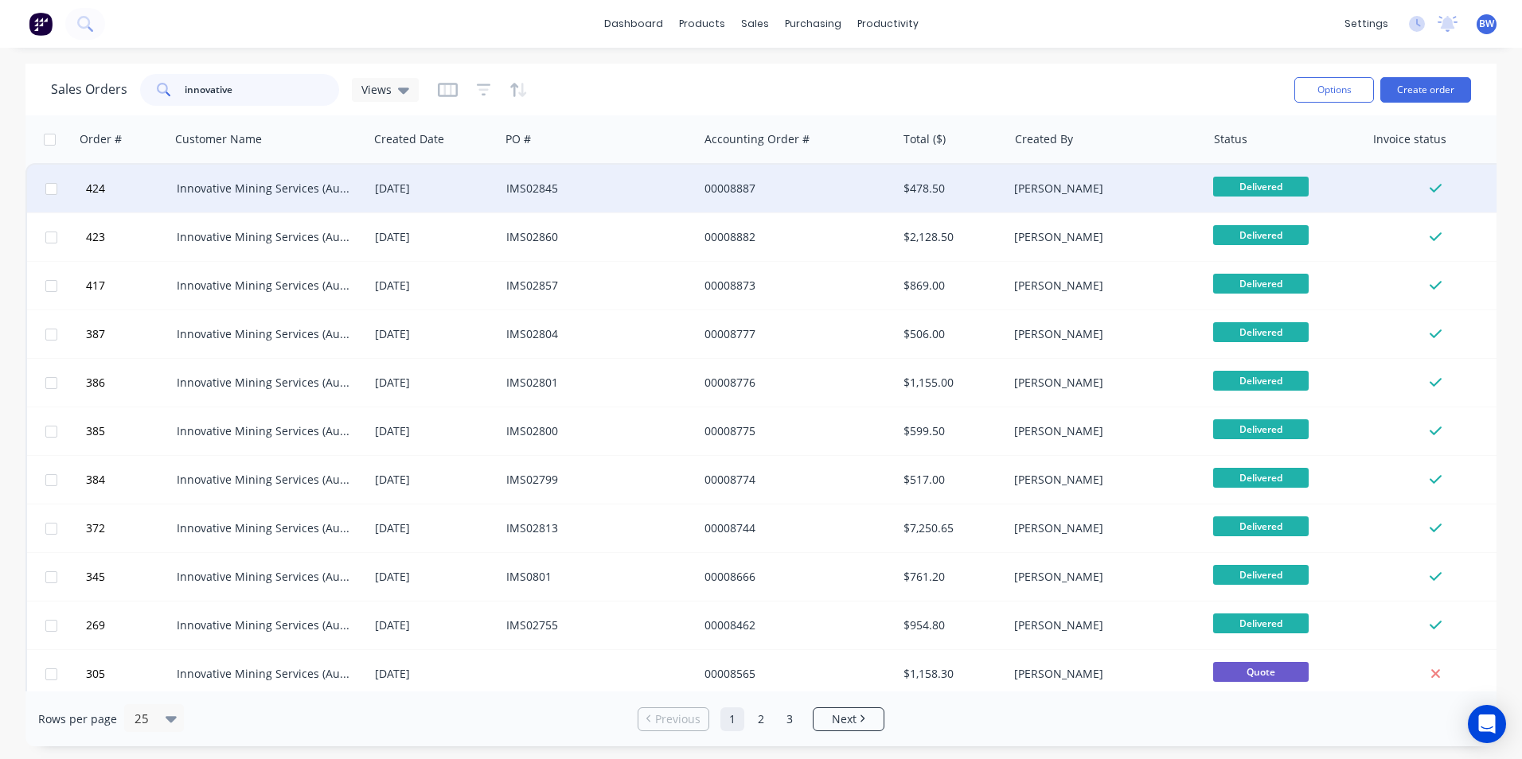
type input "innovative"
click at [357, 190] on div "Innovative Mining Services (Aust) Pty Ltd" at bounding box center [269, 189] width 185 height 16
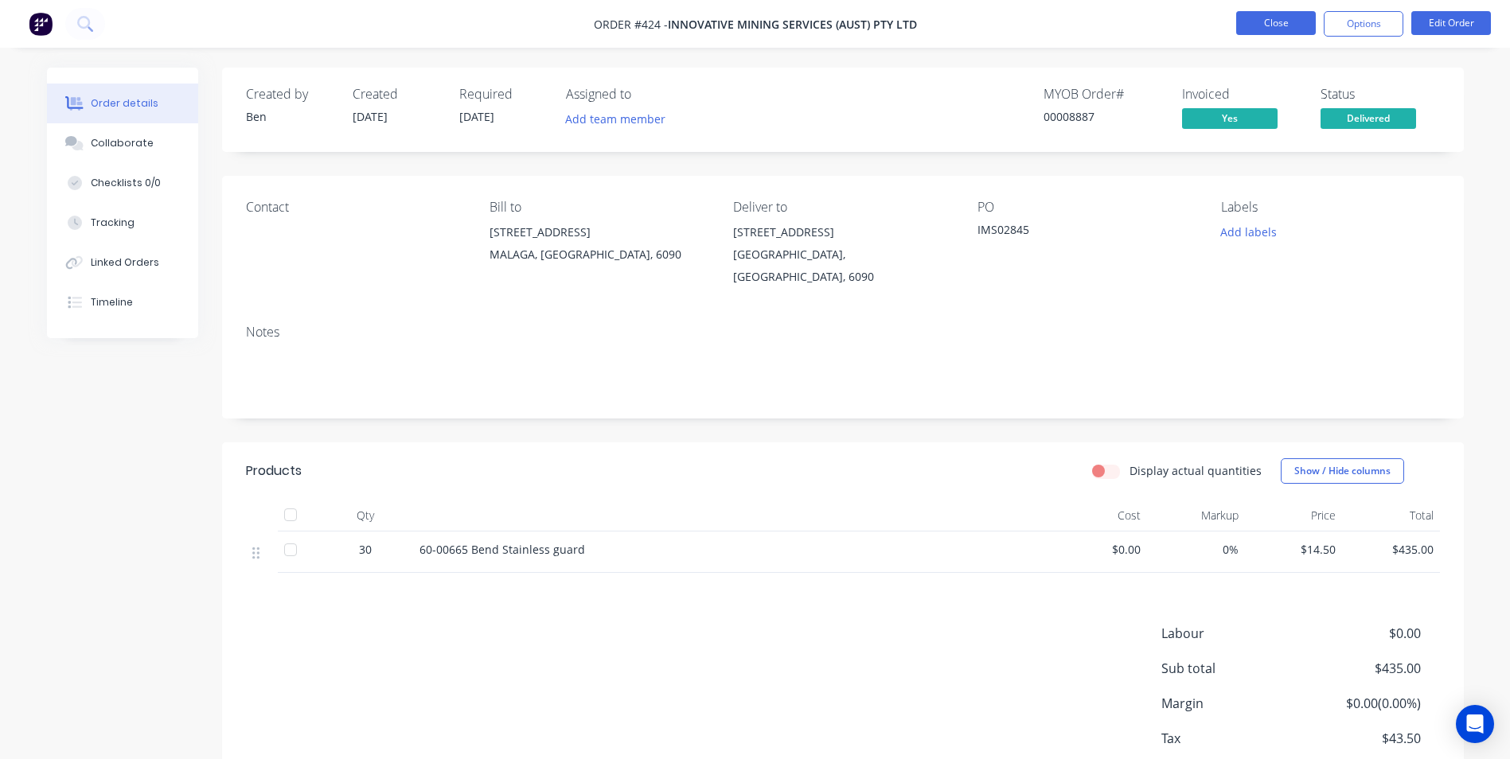
click at [1290, 17] on button "Close" at bounding box center [1276, 23] width 80 height 24
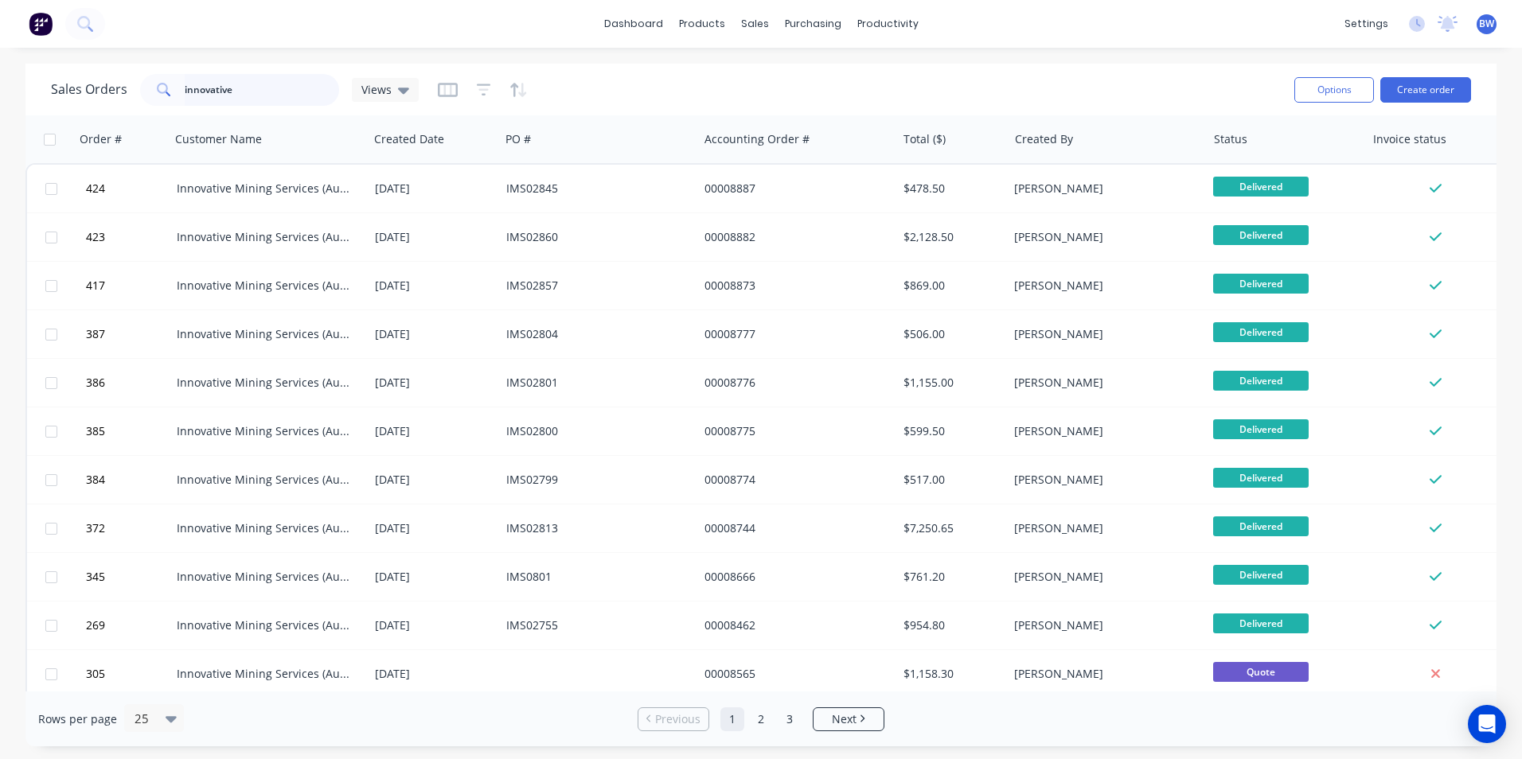
click at [255, 94] on input "innovative" at bounding box center [262, 90] width 155 height 32
drag, startPoint x: 250, startPoint y: 94, endPoint x: 184, endPoint y: 88, distance: 66.3
click at [185, 88] on input "innovative" at bounding box center [262, 90] width 155 height 32
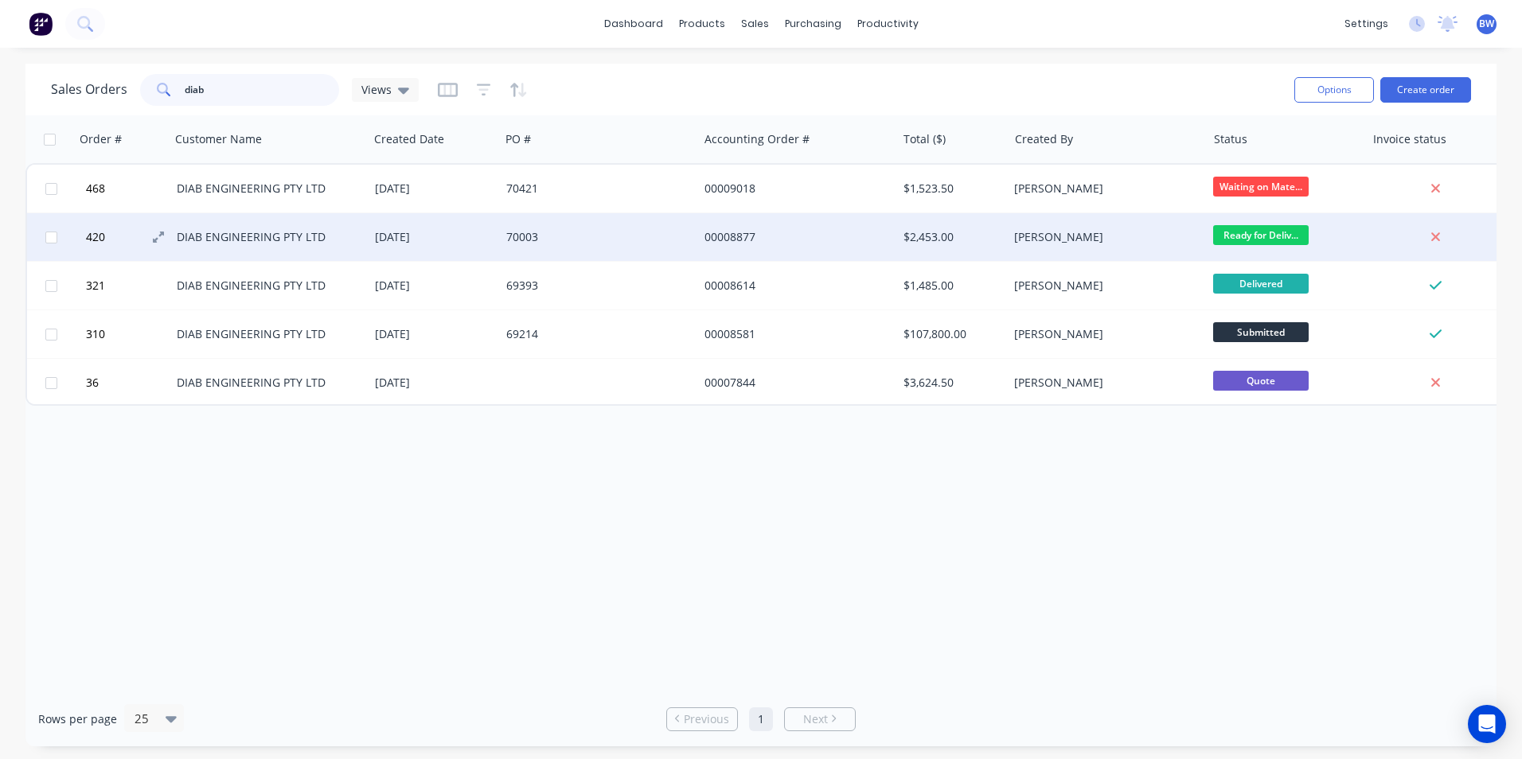
type input "diab"
